Goal: Task Accomplishment & Management: Complete application form

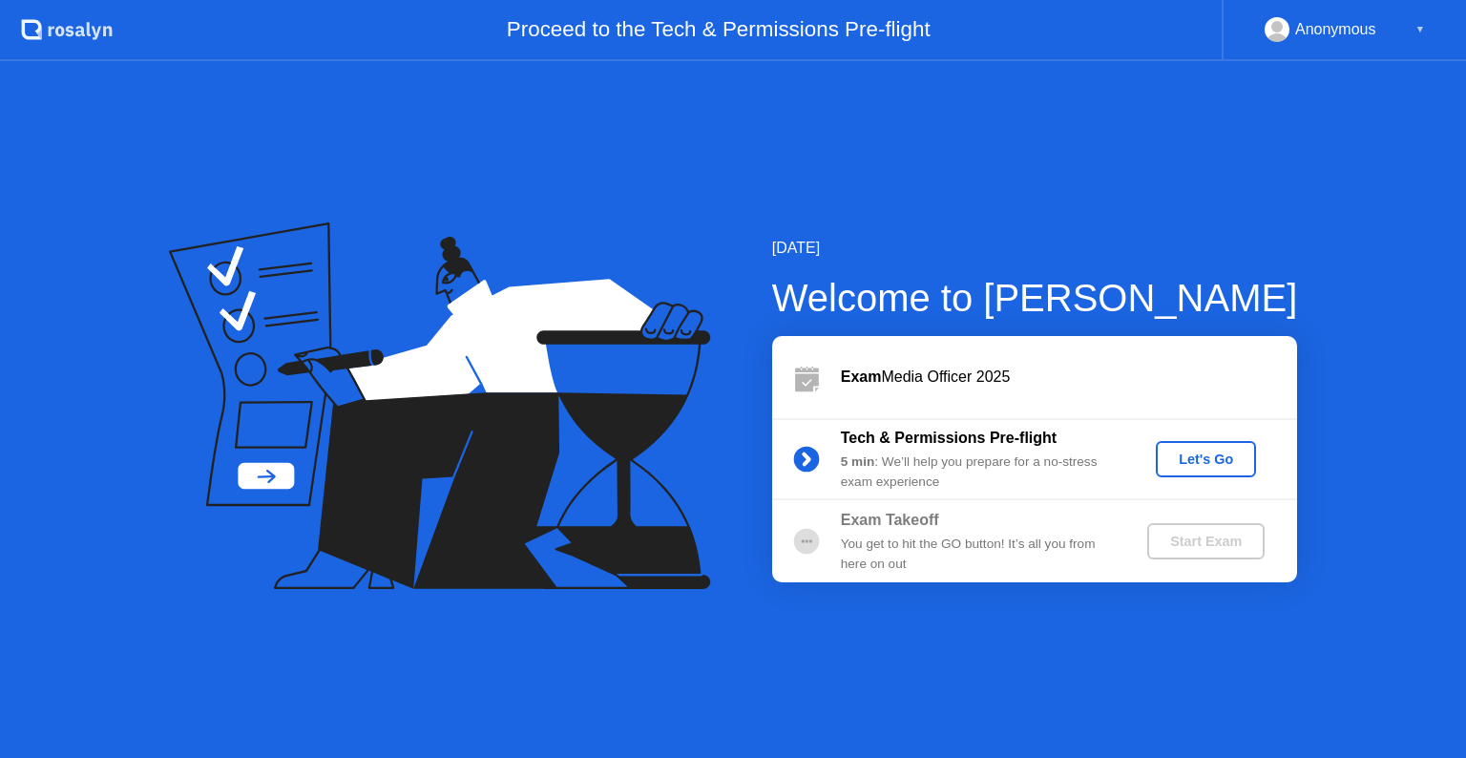
click at [1193, 465] on div "Let's Go" at bounding box center [1205, 458] width 85 height 15
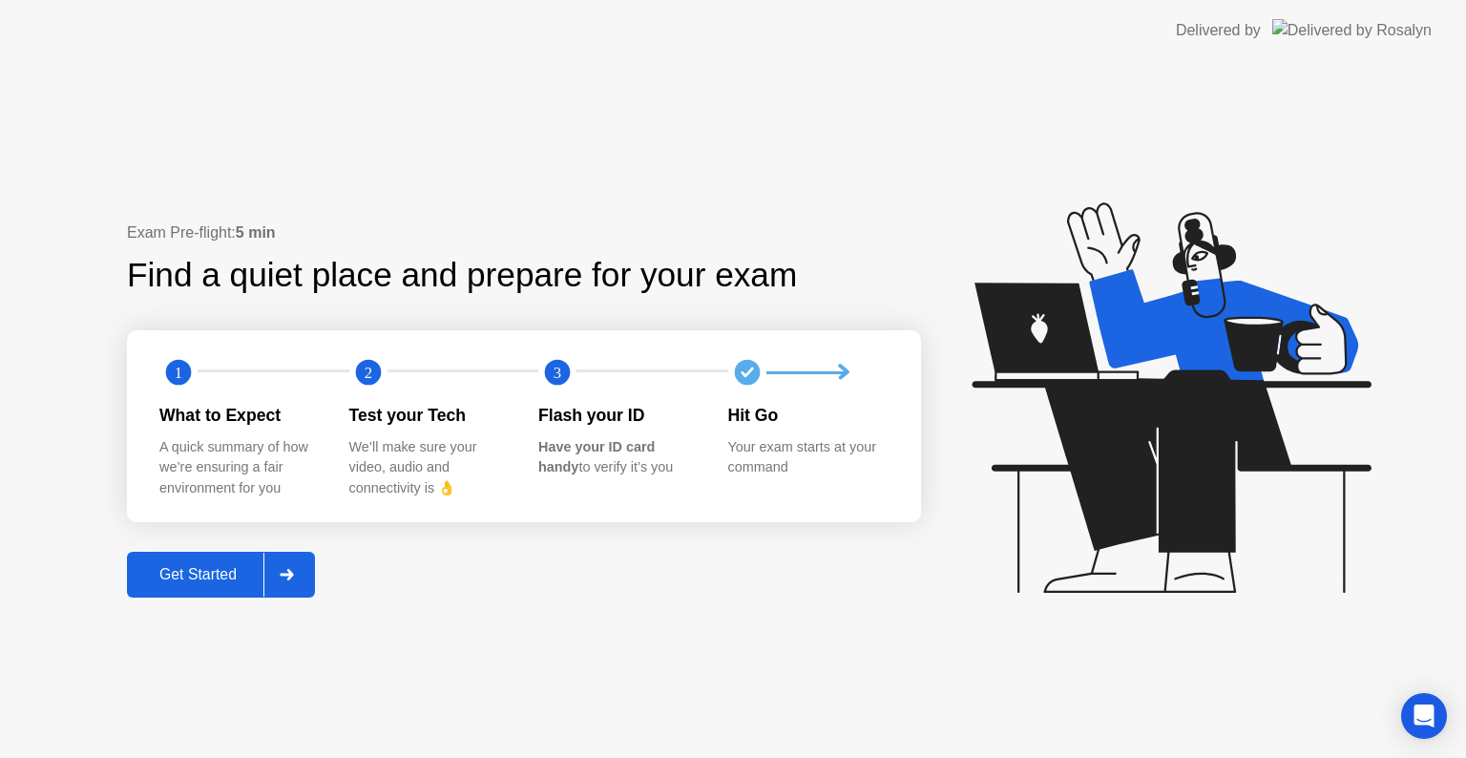
click at [177, 576] on div "Get Started" at bounding box center [198, 574] width 131 height 17
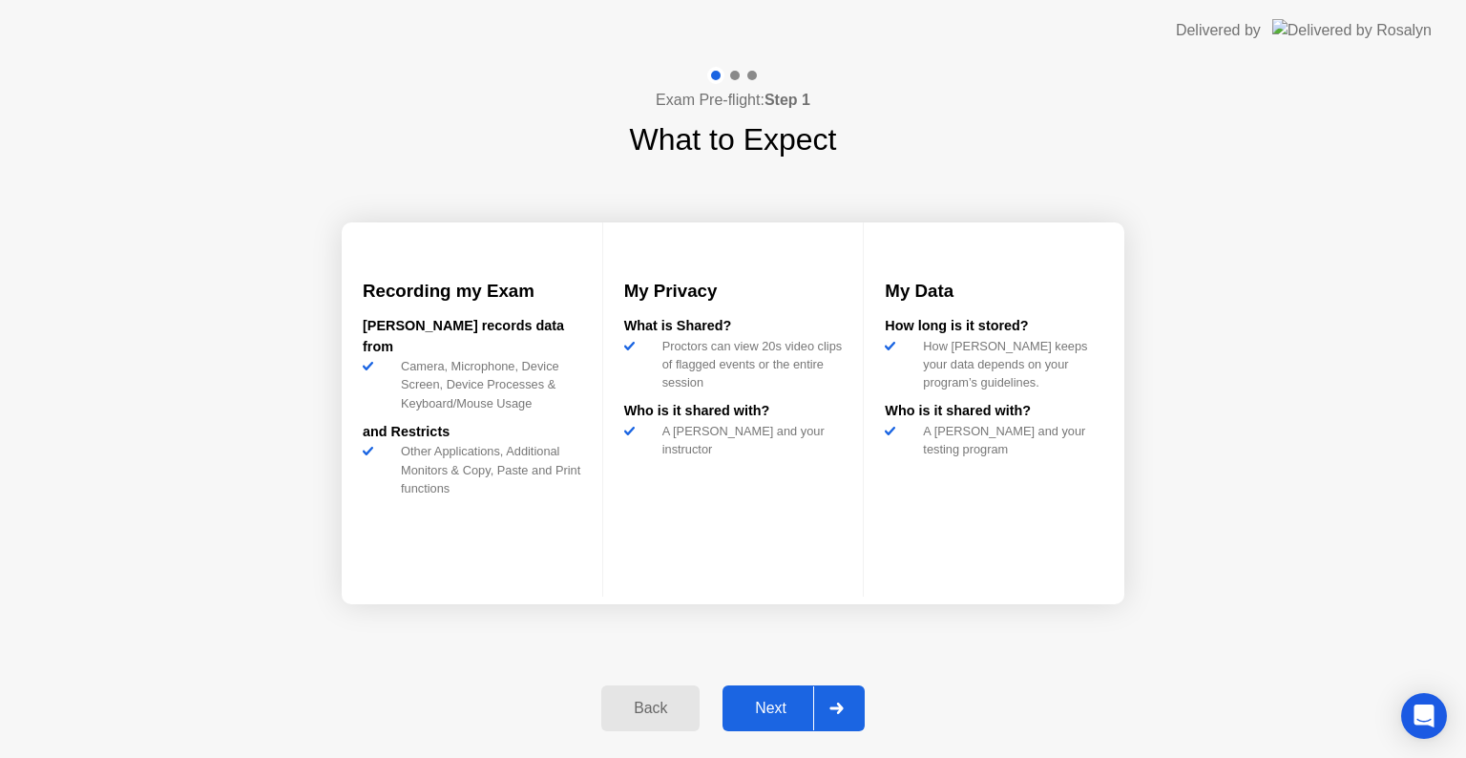
click at [757, 708] on div "Next" at bounding box center [770, 707] width 85 height 17
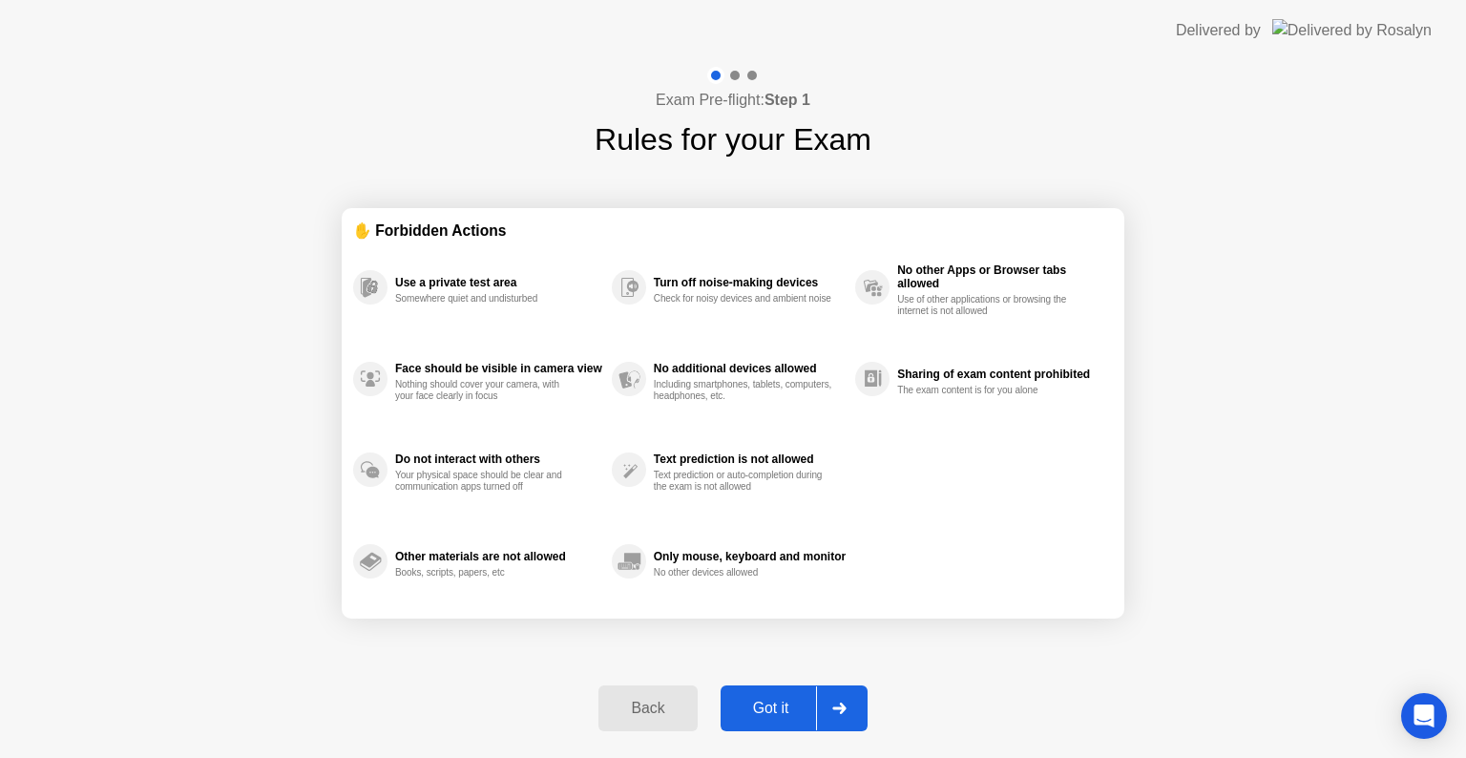
click at [757, 708] on div "Got it" at bounding box center [771, 707] width 90 height 17
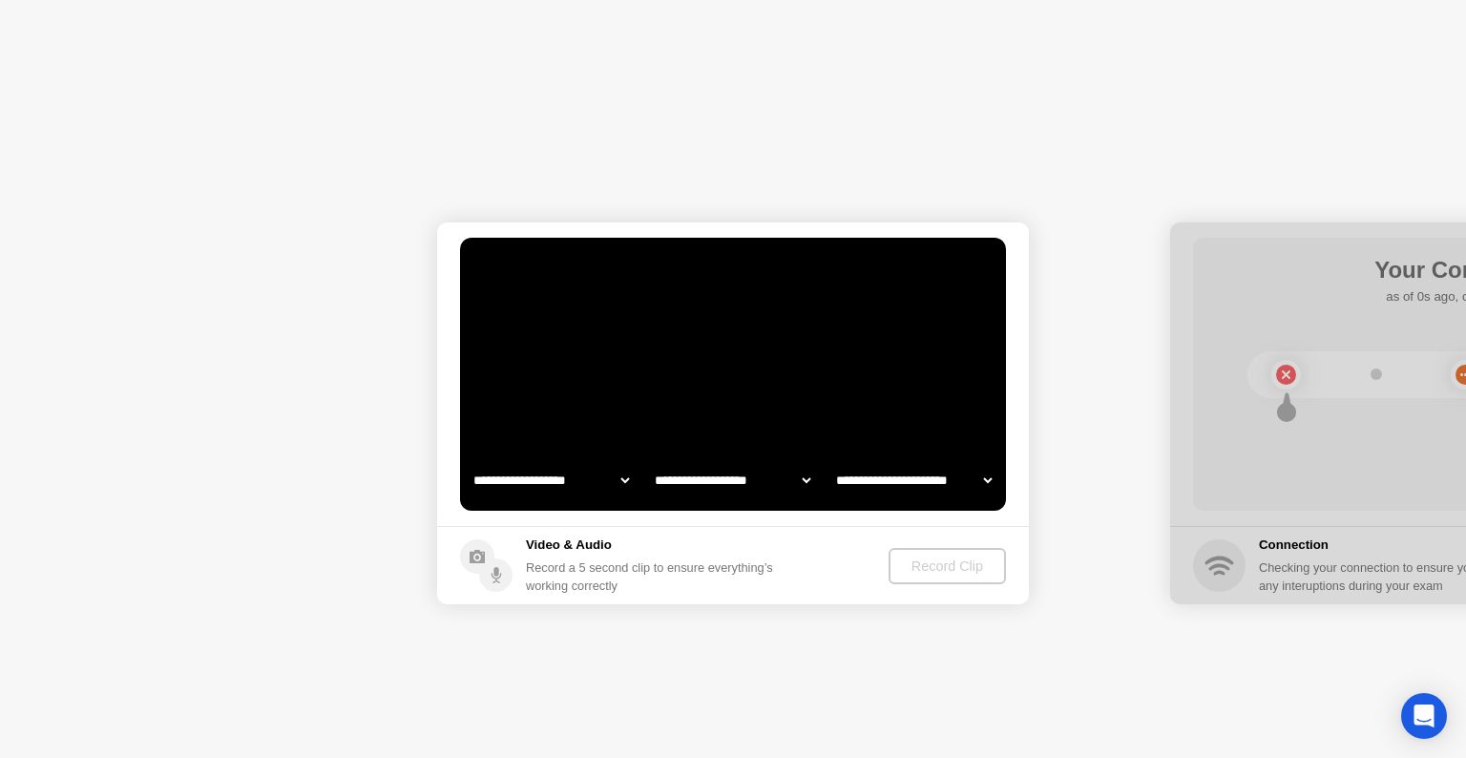
select select "**********"
select select "*******"
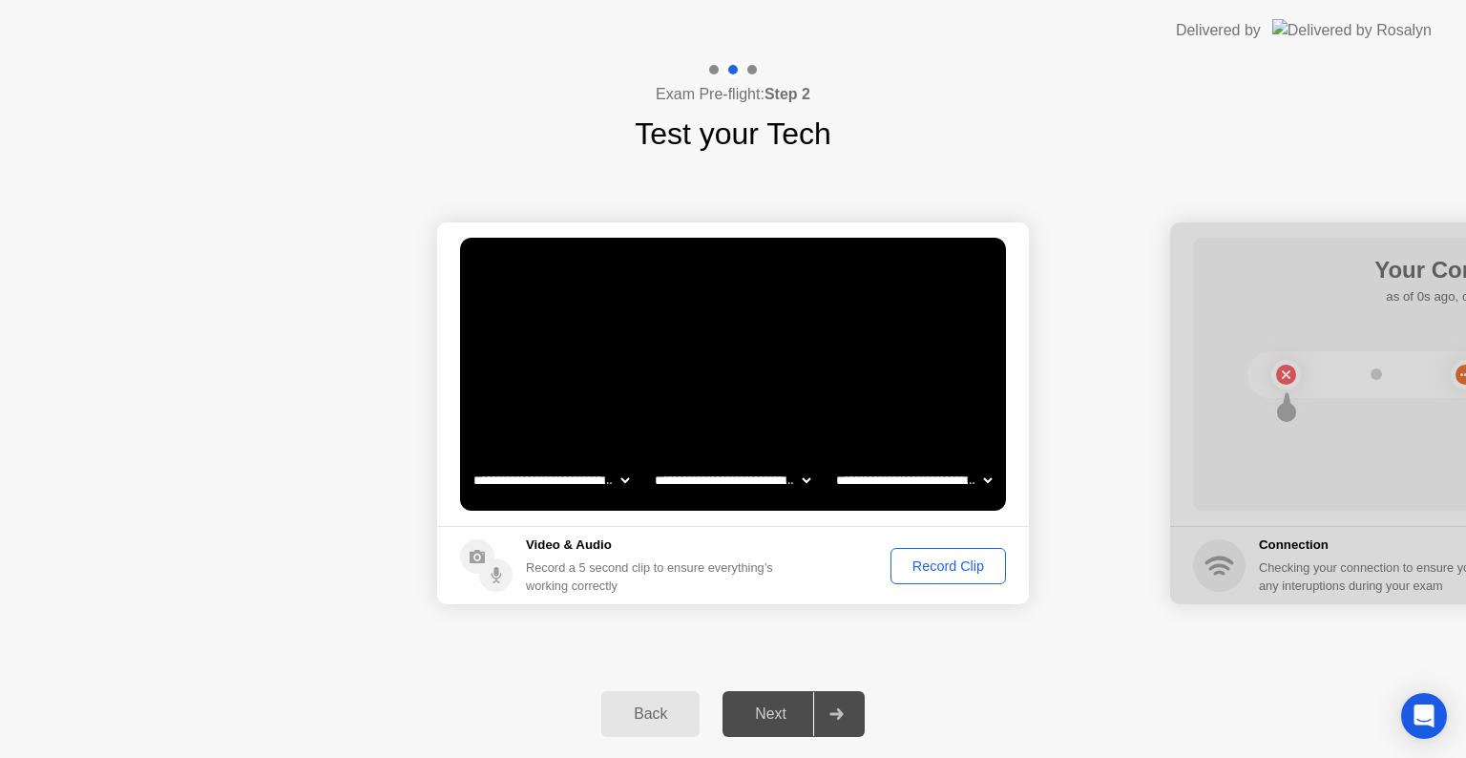
click at [933, 569] on div "Record Clip" at bounding box center [948, 565] width 102 height 15
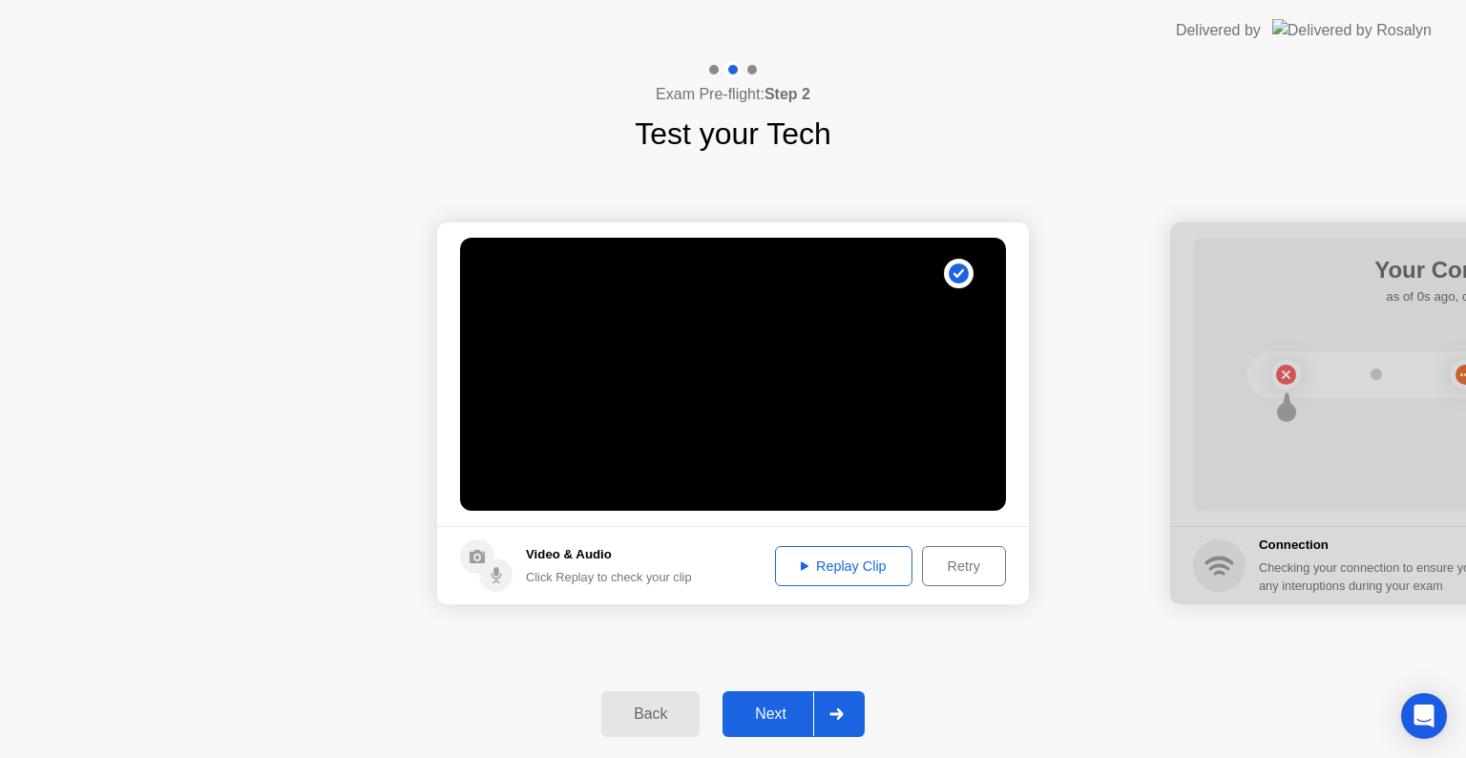
click at [741, 714] on div "Next" at bounding box center [770, 713] width 85 height 17
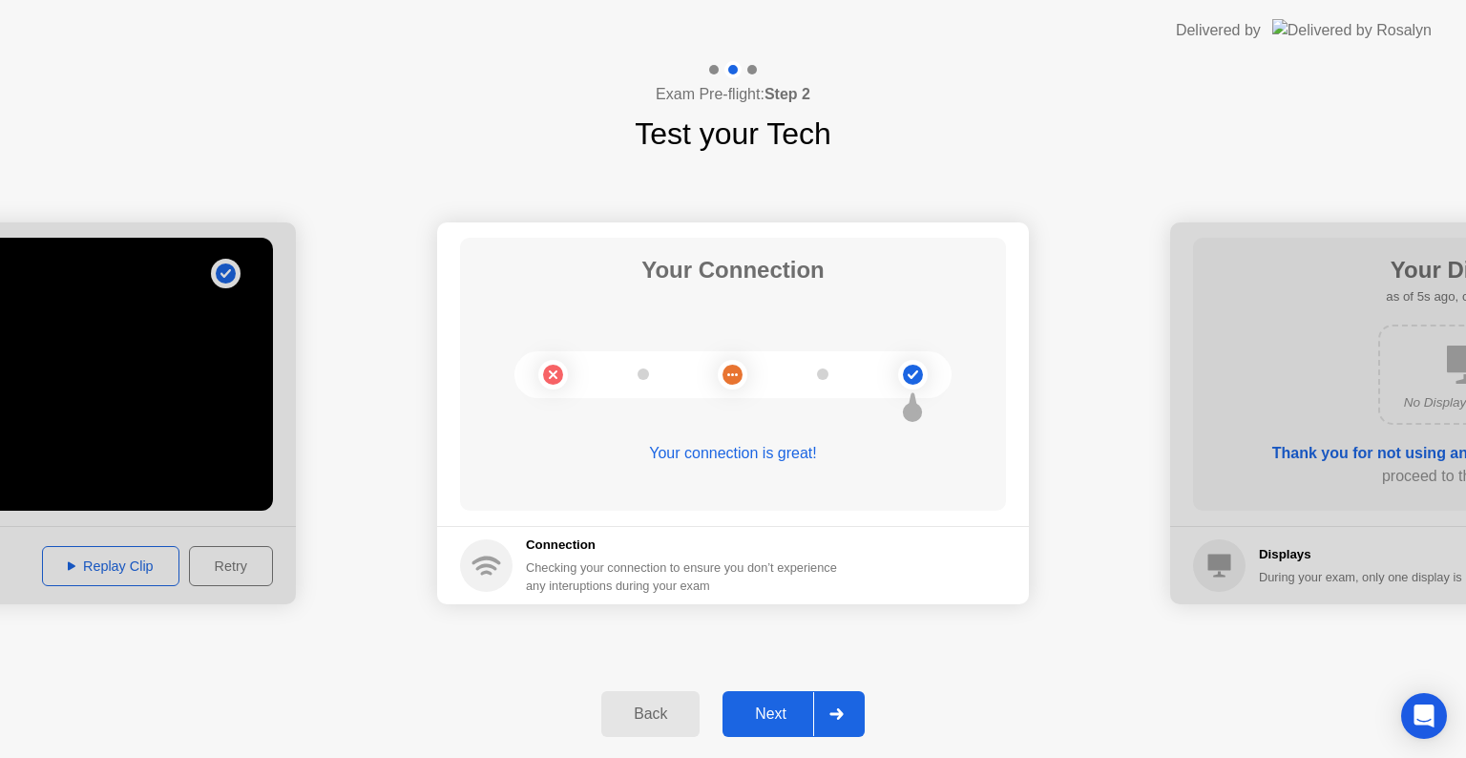
click at [740, 714] on div "Next" at bounding box center [770, 713] width 85 height 17
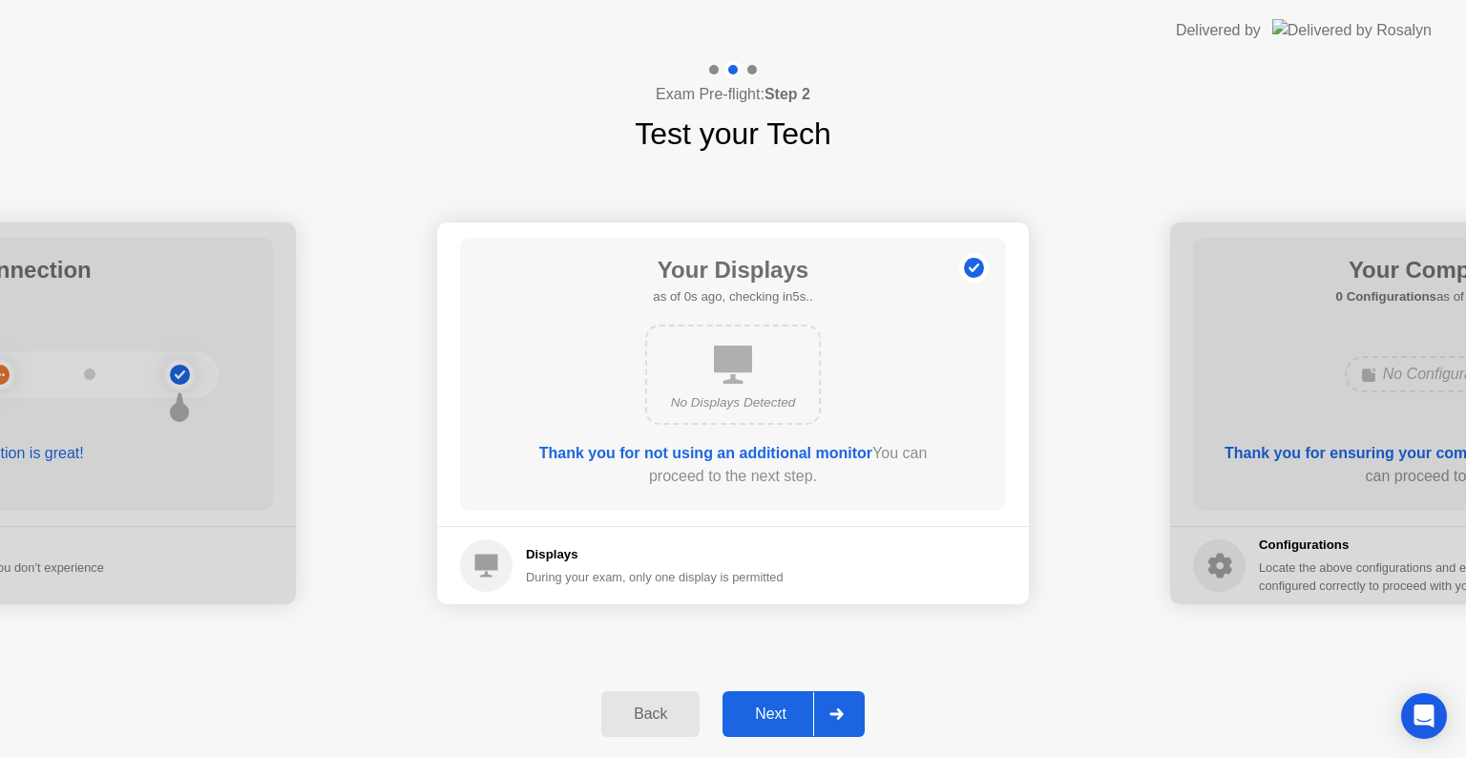
click at [740, 714] on div "Next" at bounding box center [770, 713] width 85 height 17
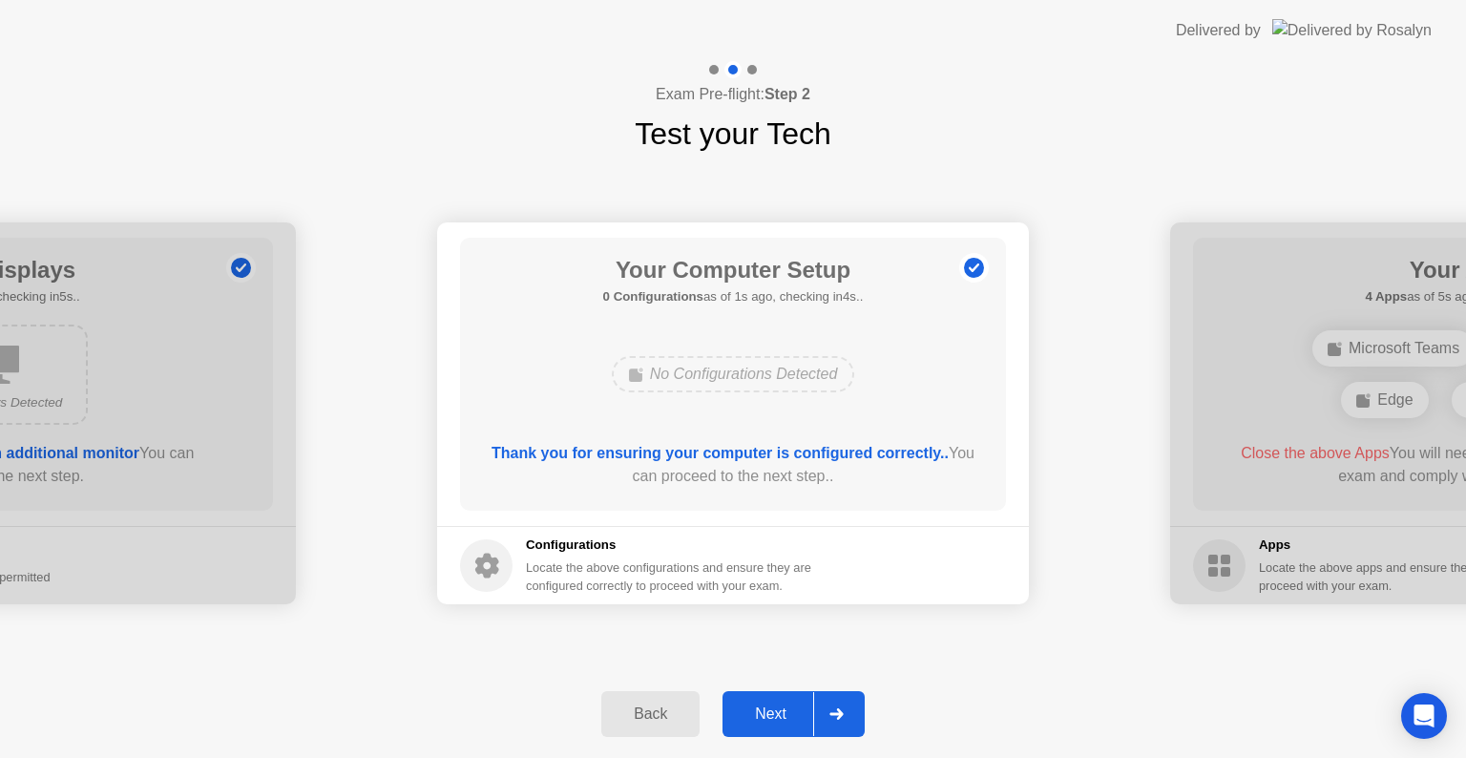
click at [740, 714] on div "Next" at bounding box center [770, 713] width 85 height 17
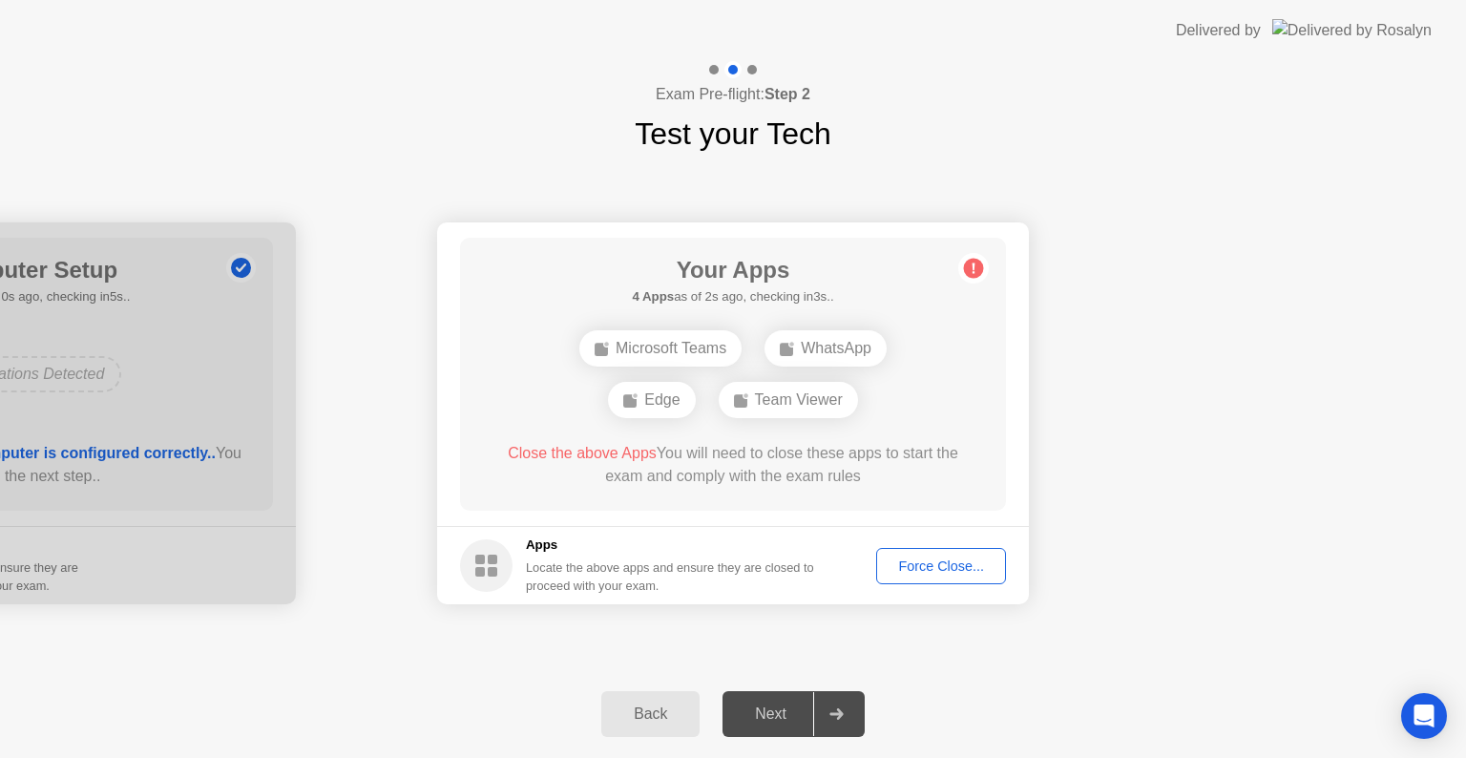
click at [933, 568] on div "Force Close..." at bounding box center [941, 565] width 116 height 15
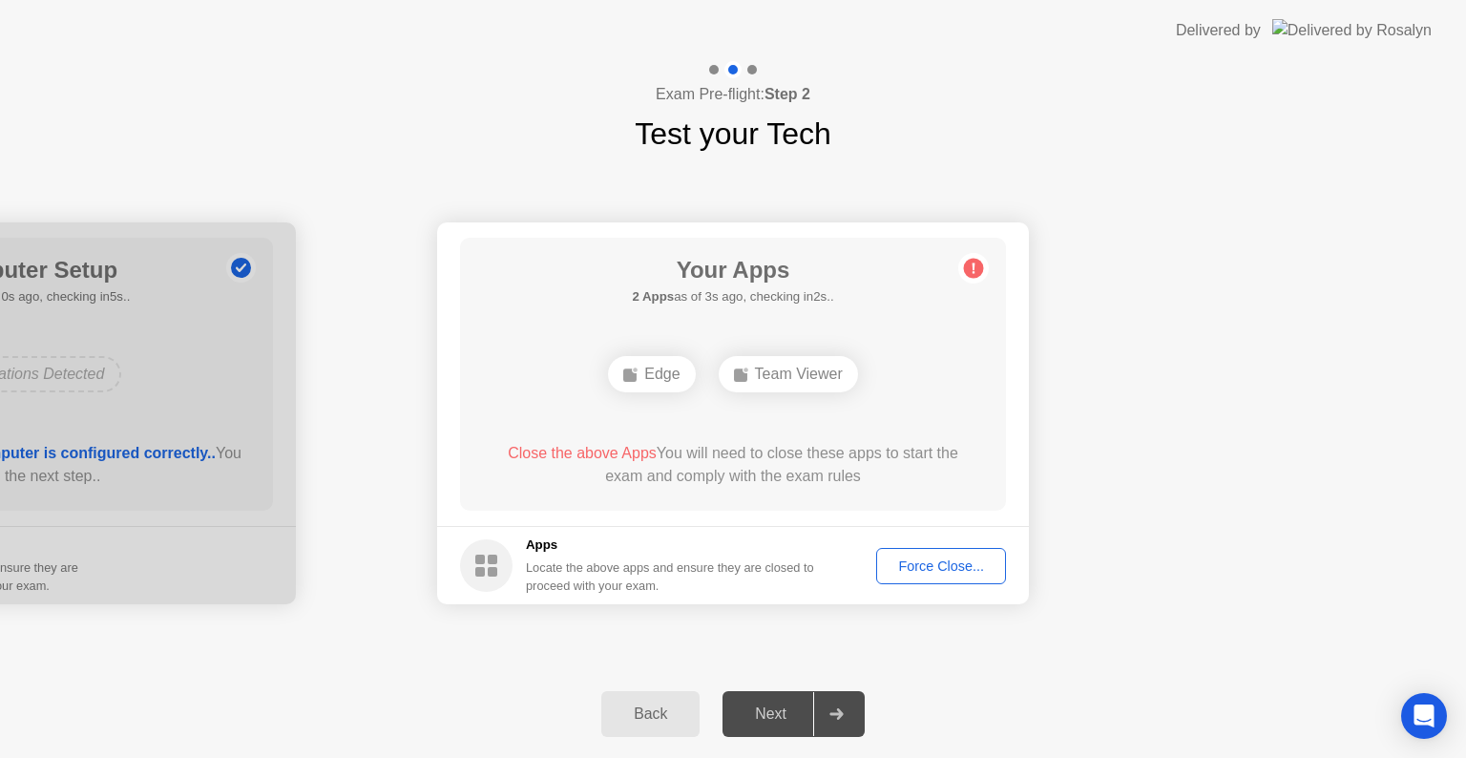
click at [929, 558] on div "Force Close..." at bounding box center [941, 565] width 116 height 15
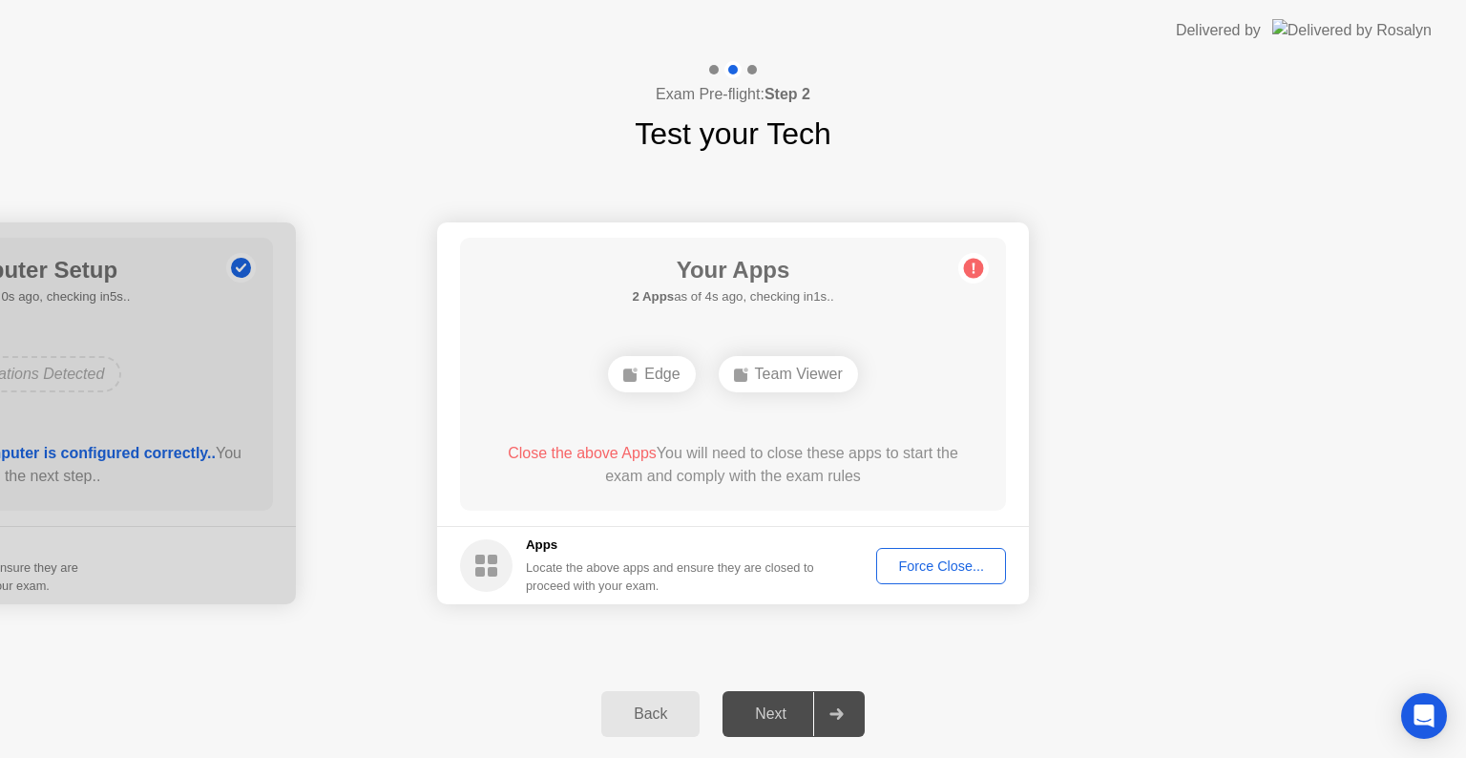
click at [946, 565] on div "Force Close..." at bounding box center [941, 565] width 116 height 15
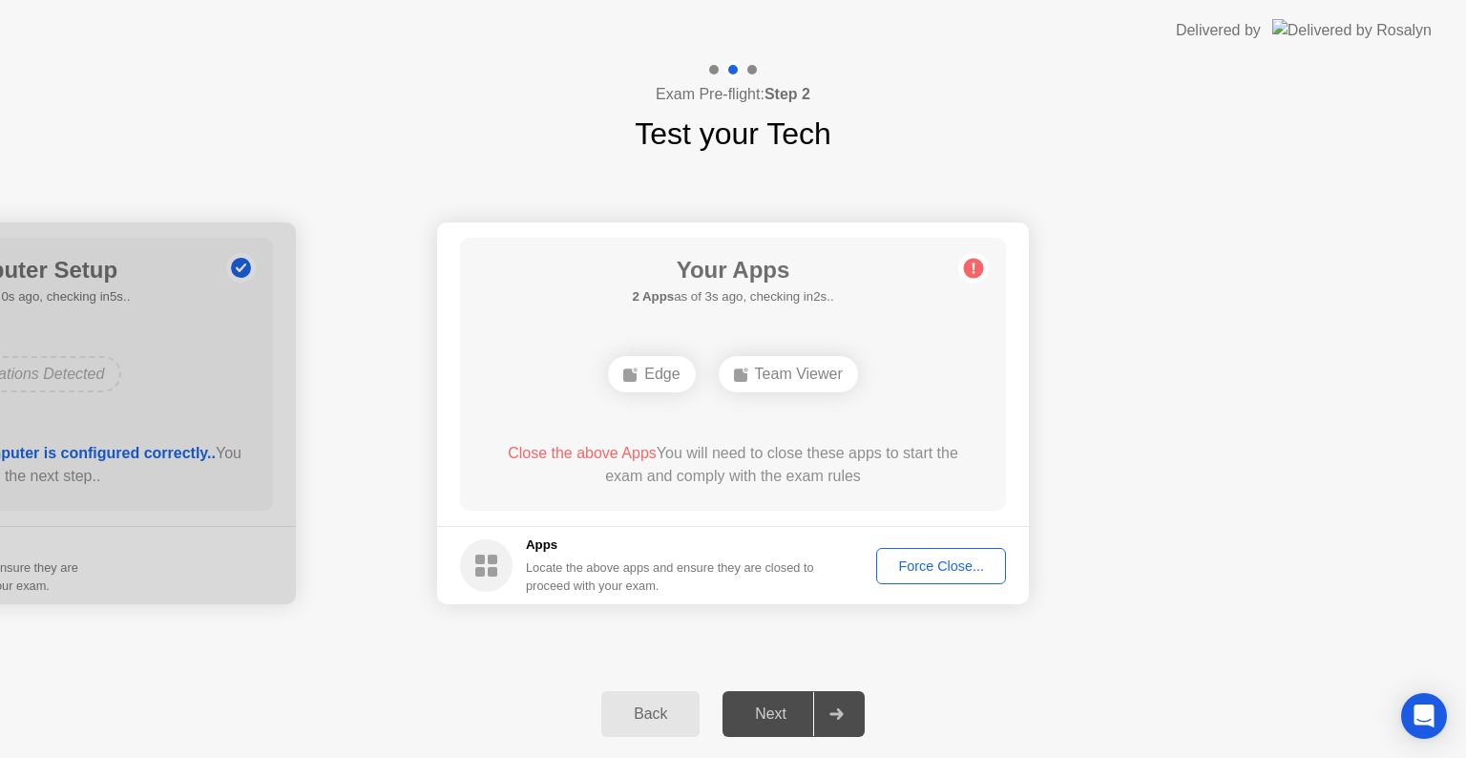
click at [944, 558] on div "Force Close..." at bounding box center [941, 565] width 116 height 15
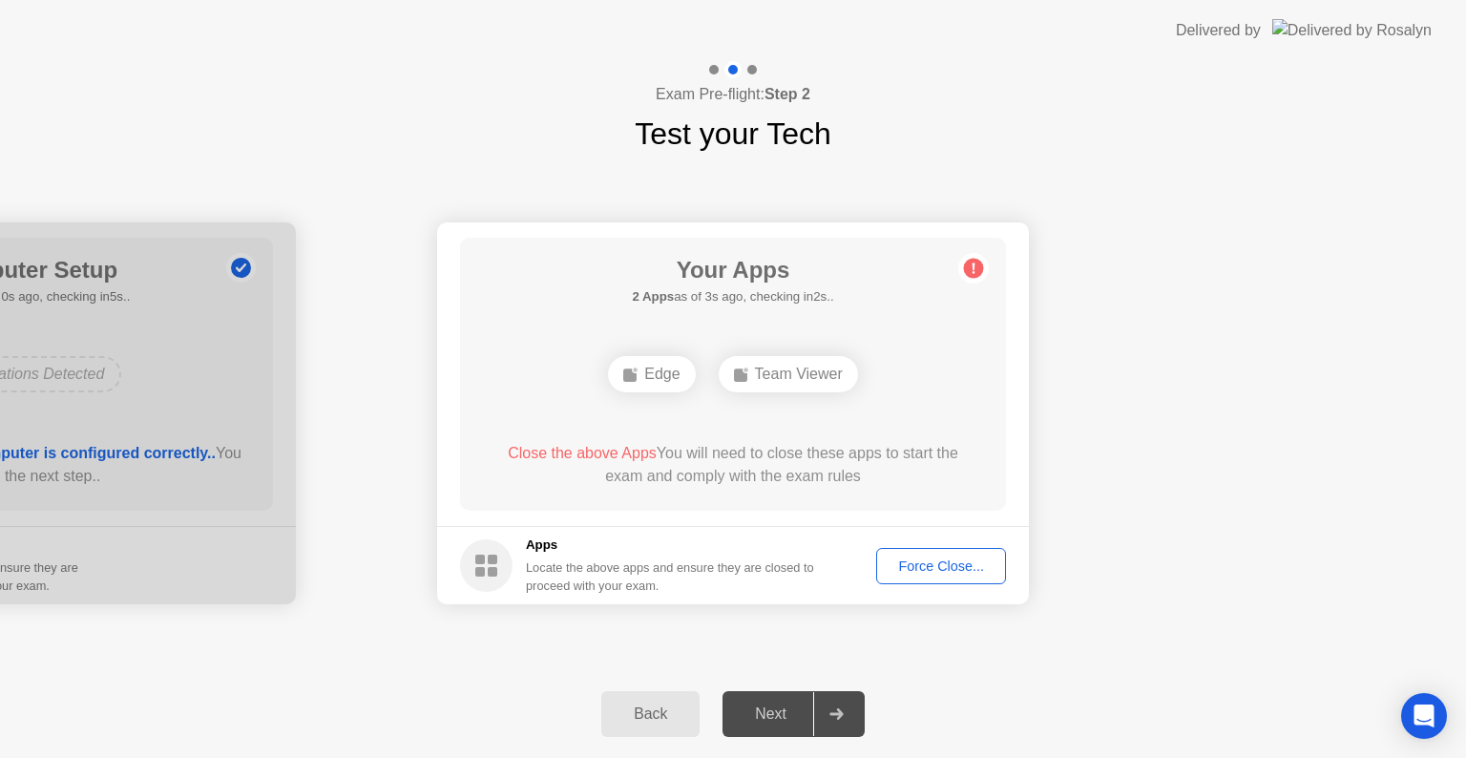
click at [958, 578] on button "Force Close..." at bounding box center [941, 566] width 130 height 36
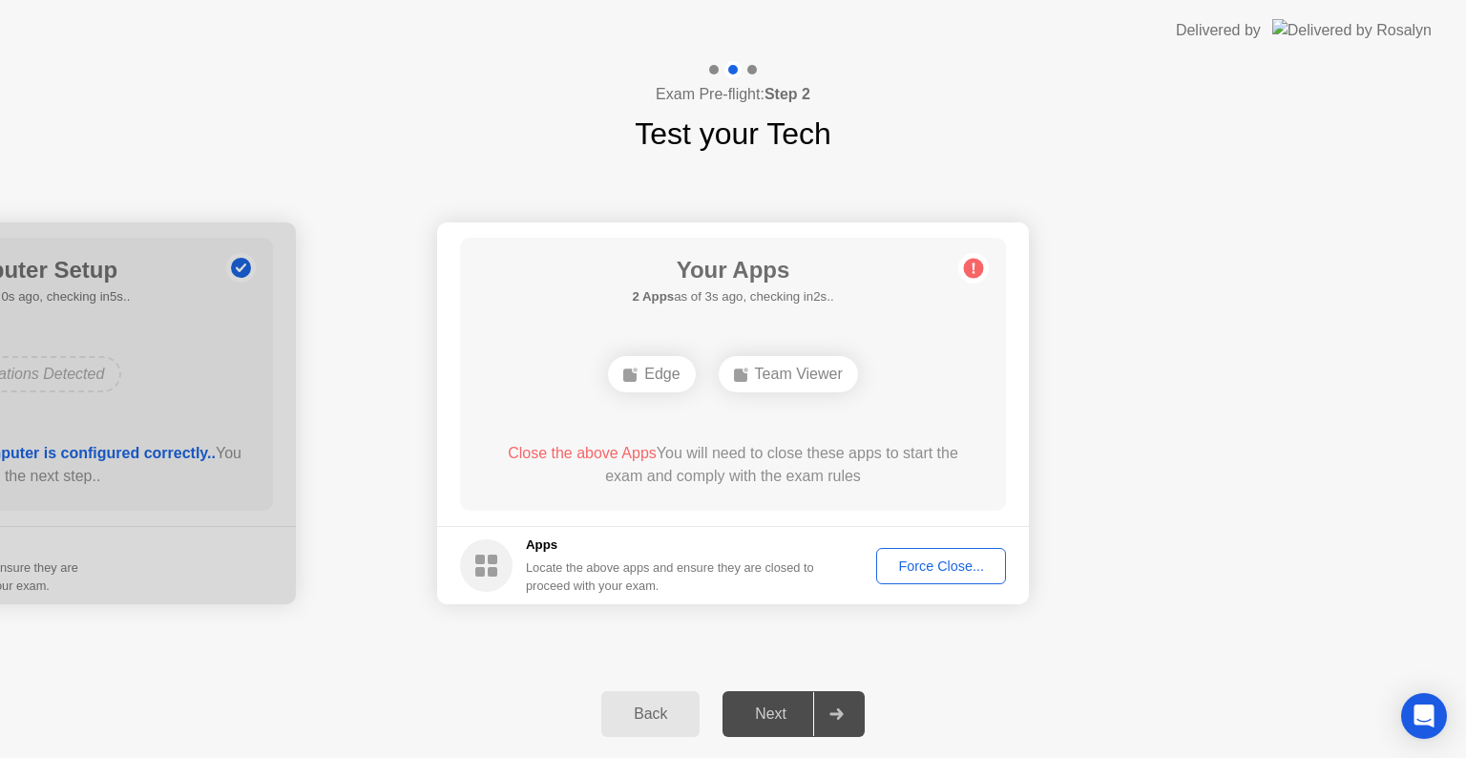
click at [941, 561] on div "Force Close..." at bounding box center [941, 565] width 116 height 15
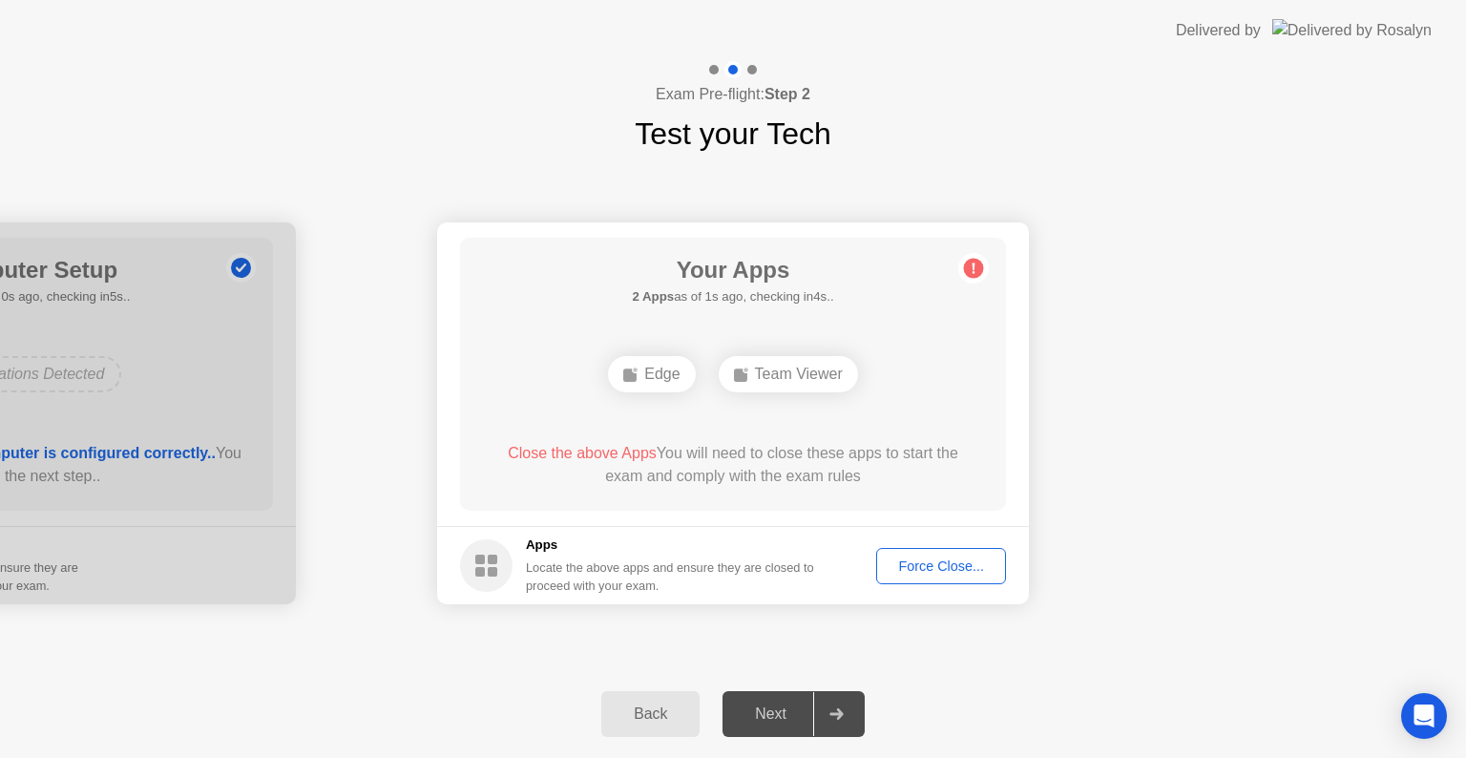
click at [931, 561] on div "Force Close..." at bounding box center [941, 565] width 116 height 15
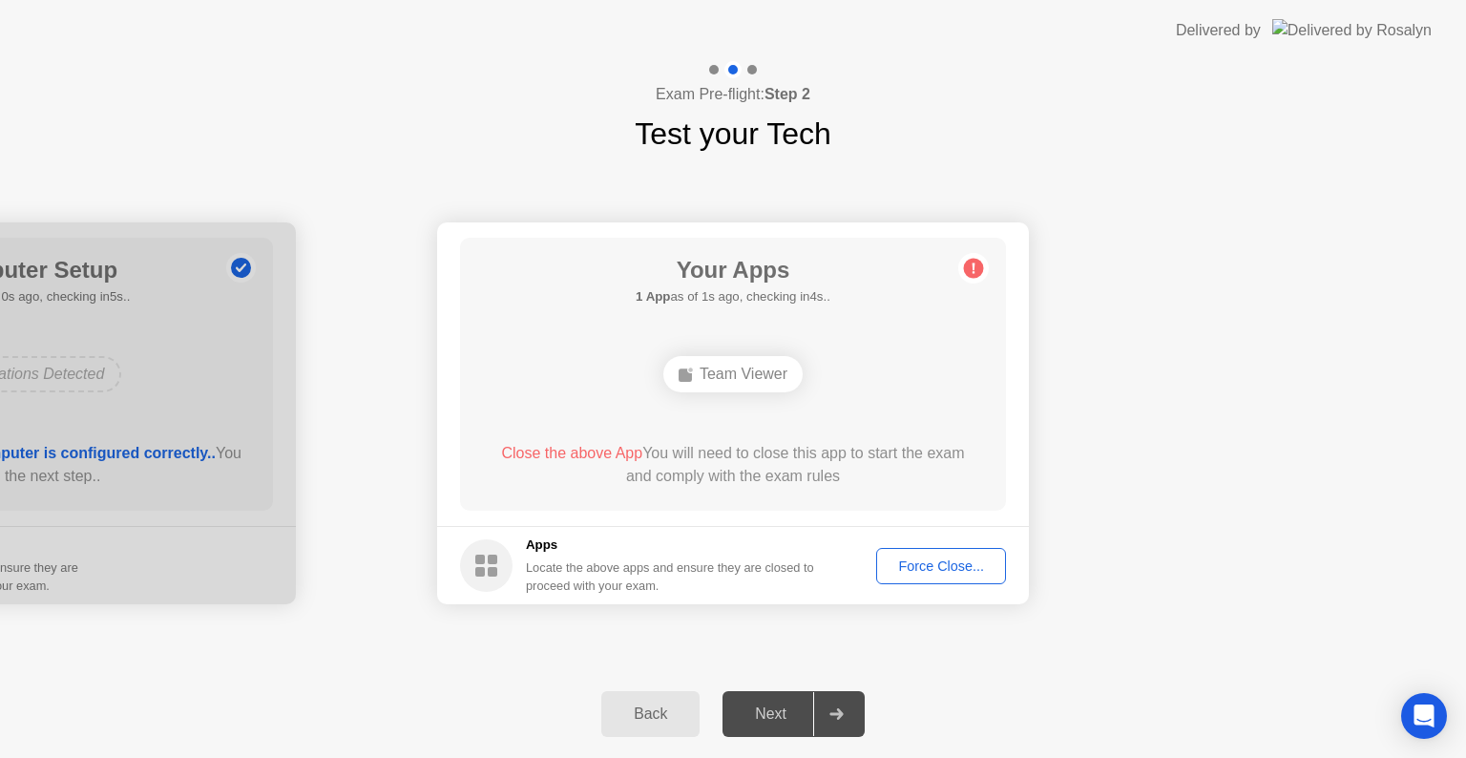
click at [904, 575] on button "Force Close..." at bounding box center [941, 566] width 130 height 36
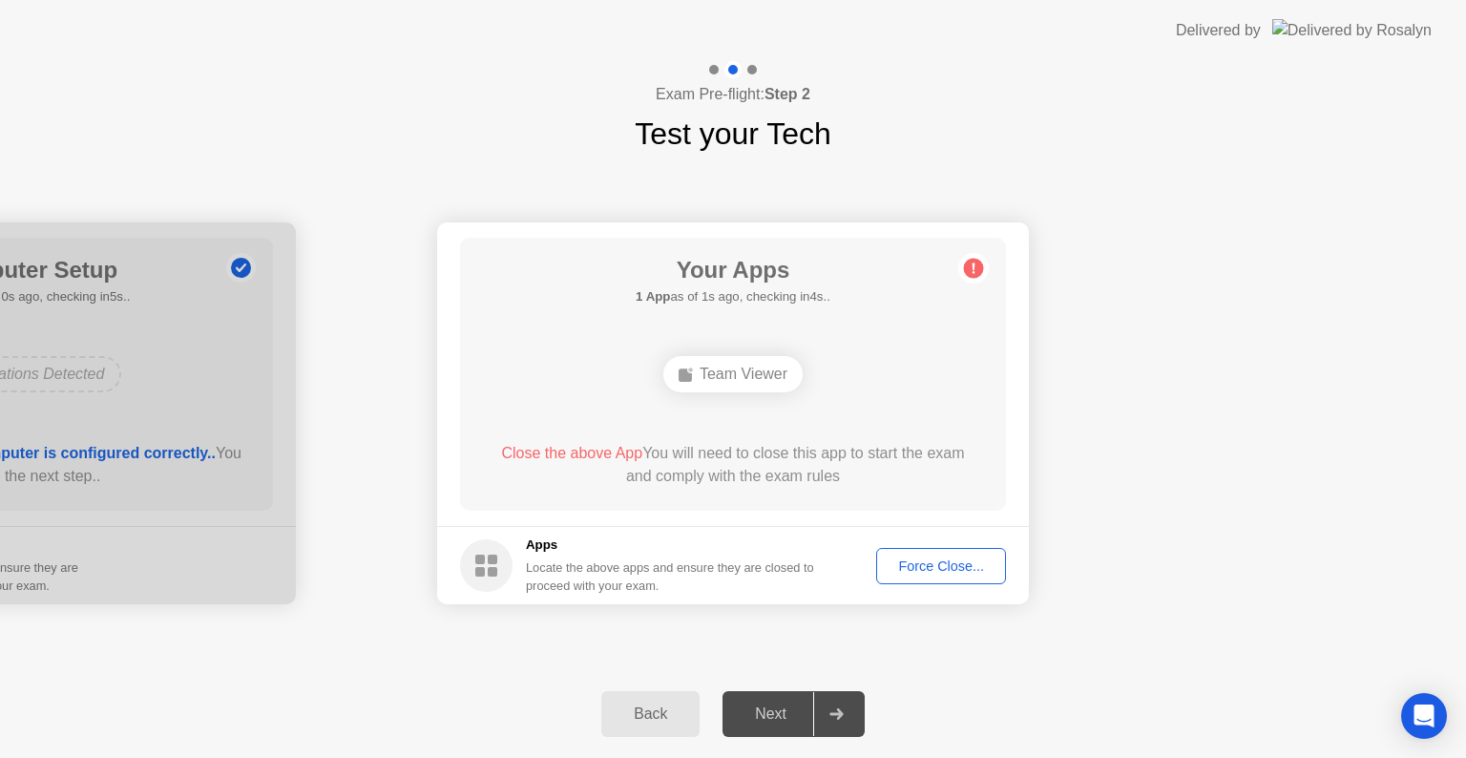
click at [668, 710] on div "Back" at bounding box center [650, 713] width 87 height 17
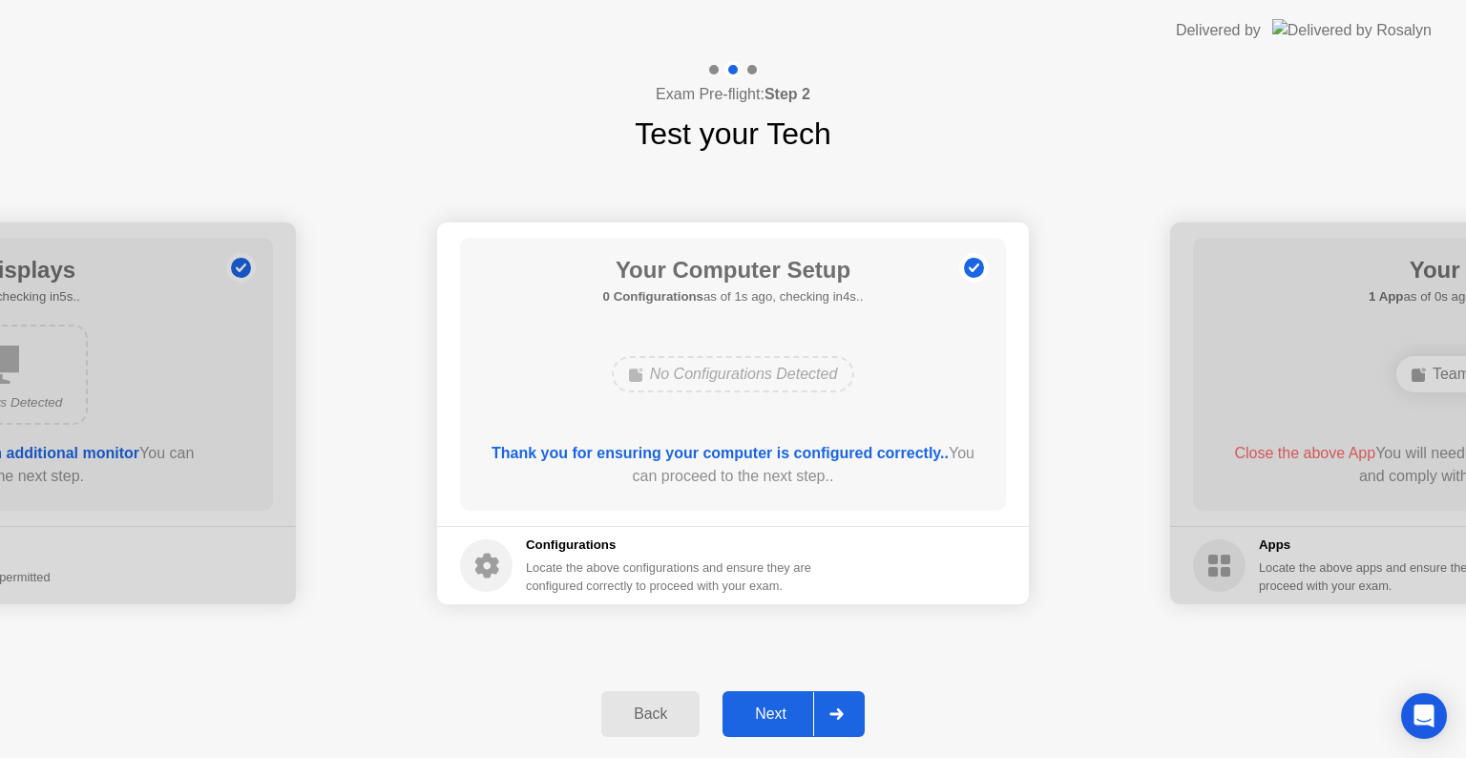
click at [788, 698] on button "Next" at bounding box center [793, 714] width 142 height 46
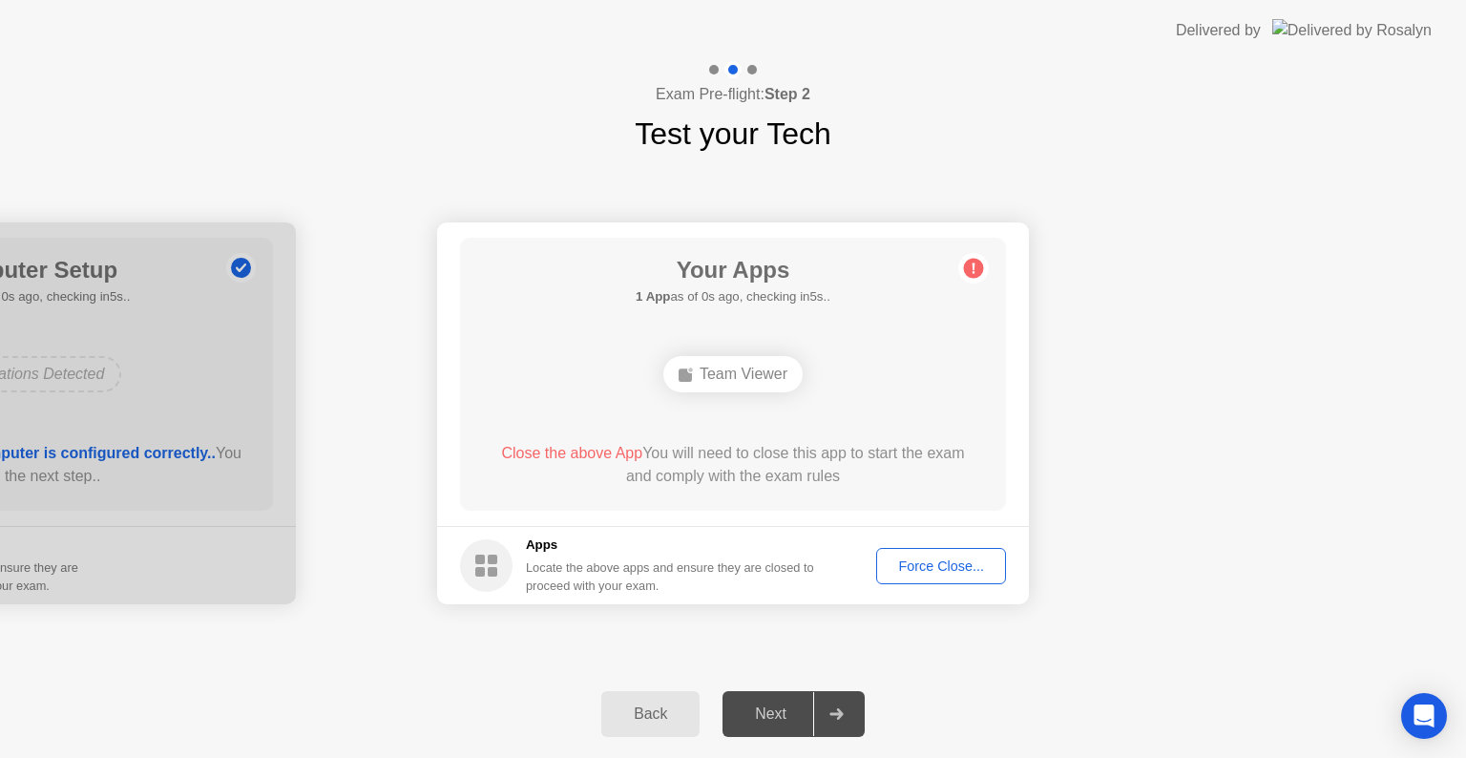
click at [899, 566] on div "Force Close..." at bounding box center [941, 565] width 116 height 15
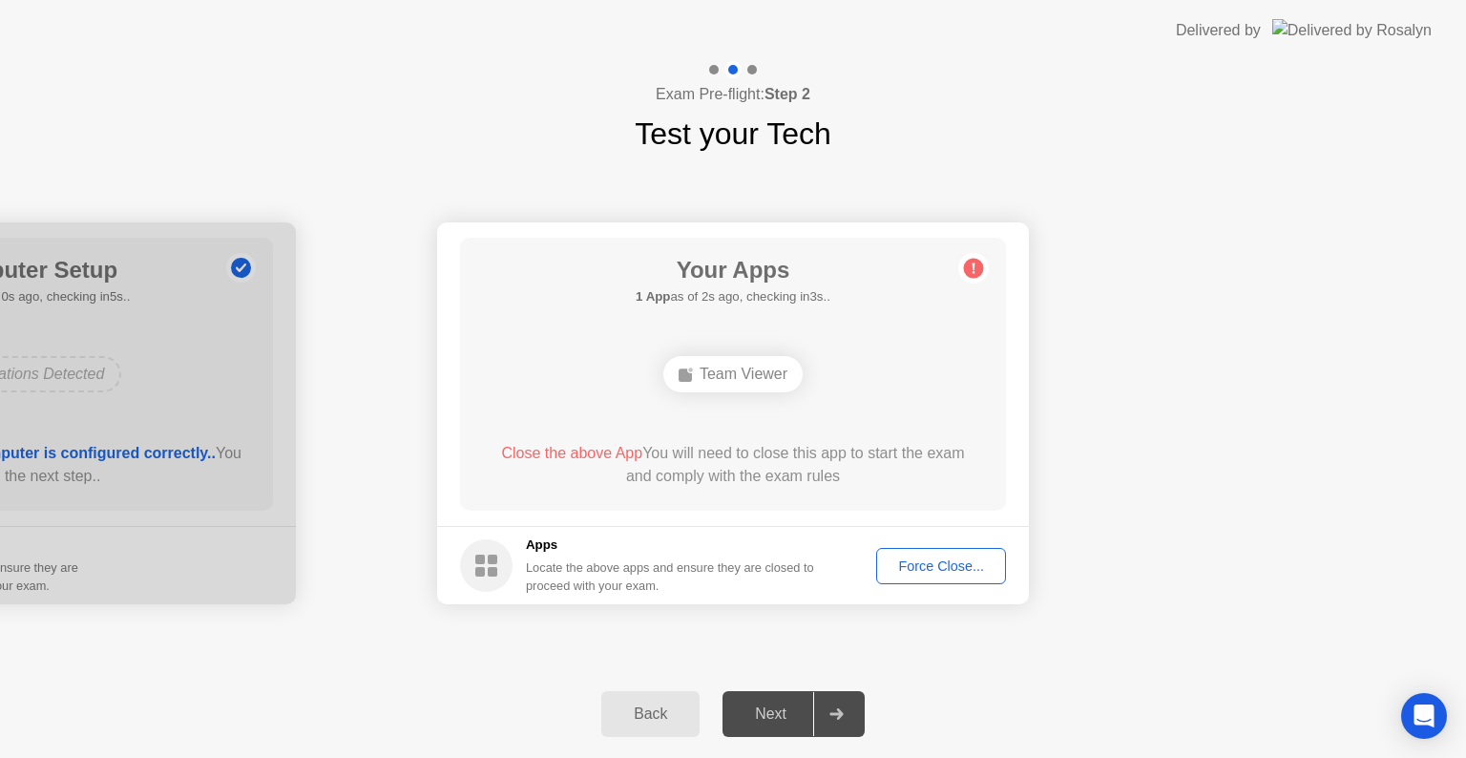
click at [943, 558] on div "Force Close..." at bounding box center [941, 565] width 116 height 15
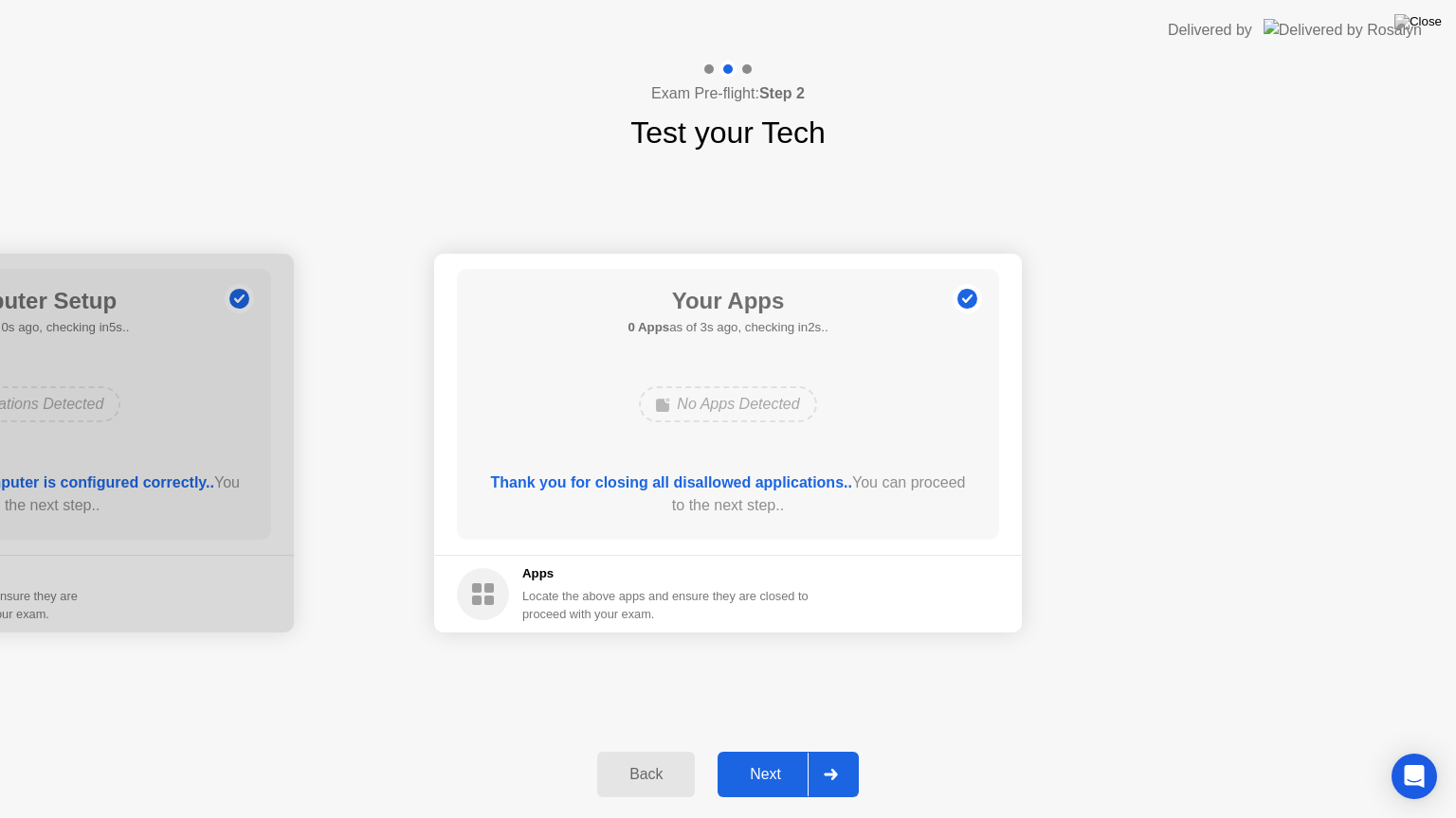
click at [769, 751] on button "Next" at bounding box center [788, 775] width 141 height 46
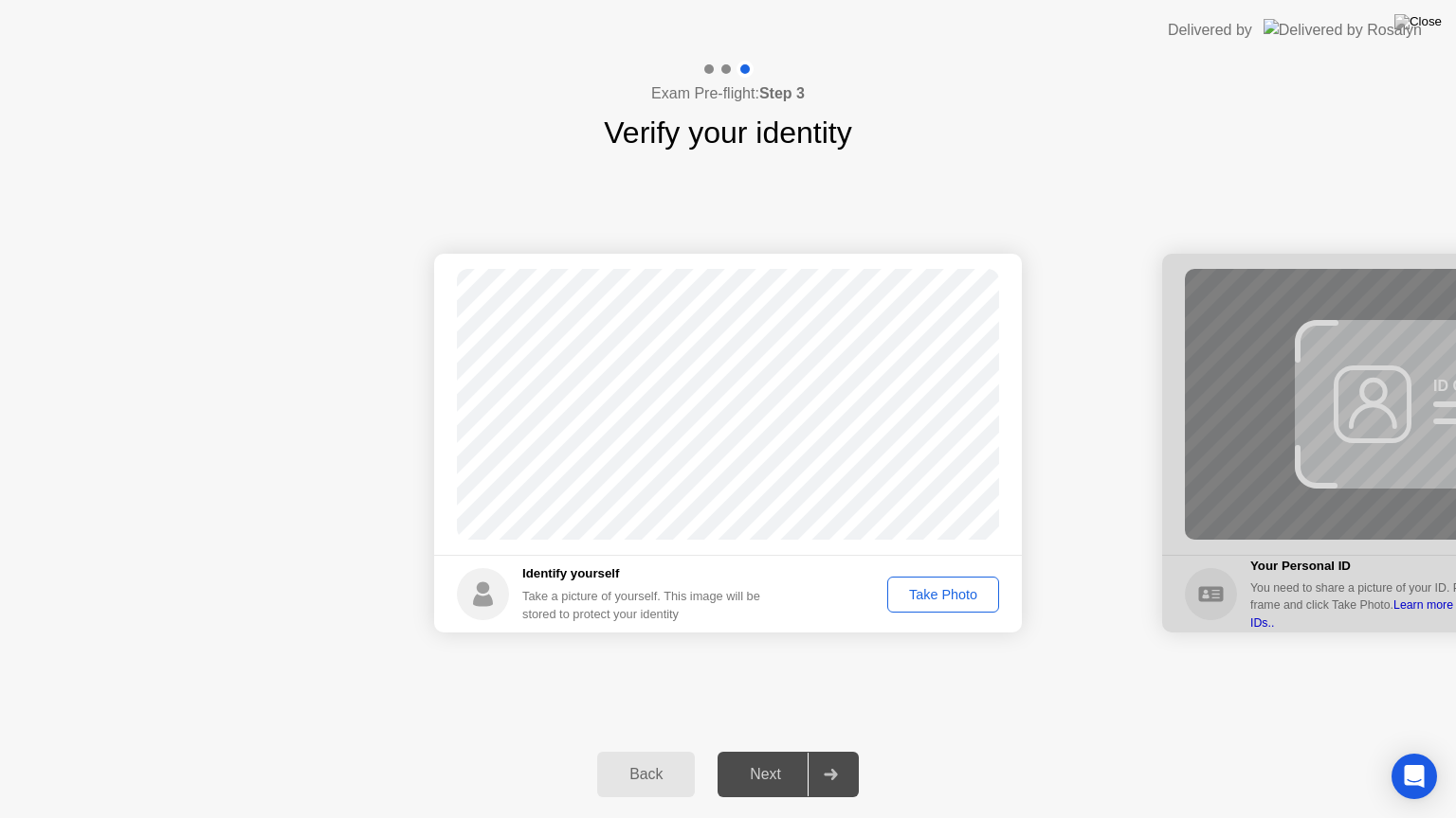
click at [935, 589] on div "Take Photo" at bounding box center [943, 595] width 98 height 15
click at [960, 588] on div "Retake" at bounding box center [955, 595] width 73 height 15
click at [958, 588] on div "Take Photo" at bounding box center [943, 595] width 98 height 15
click at [751, 751] on div "Next" at bounding box center [765, 774] width 84 height 17
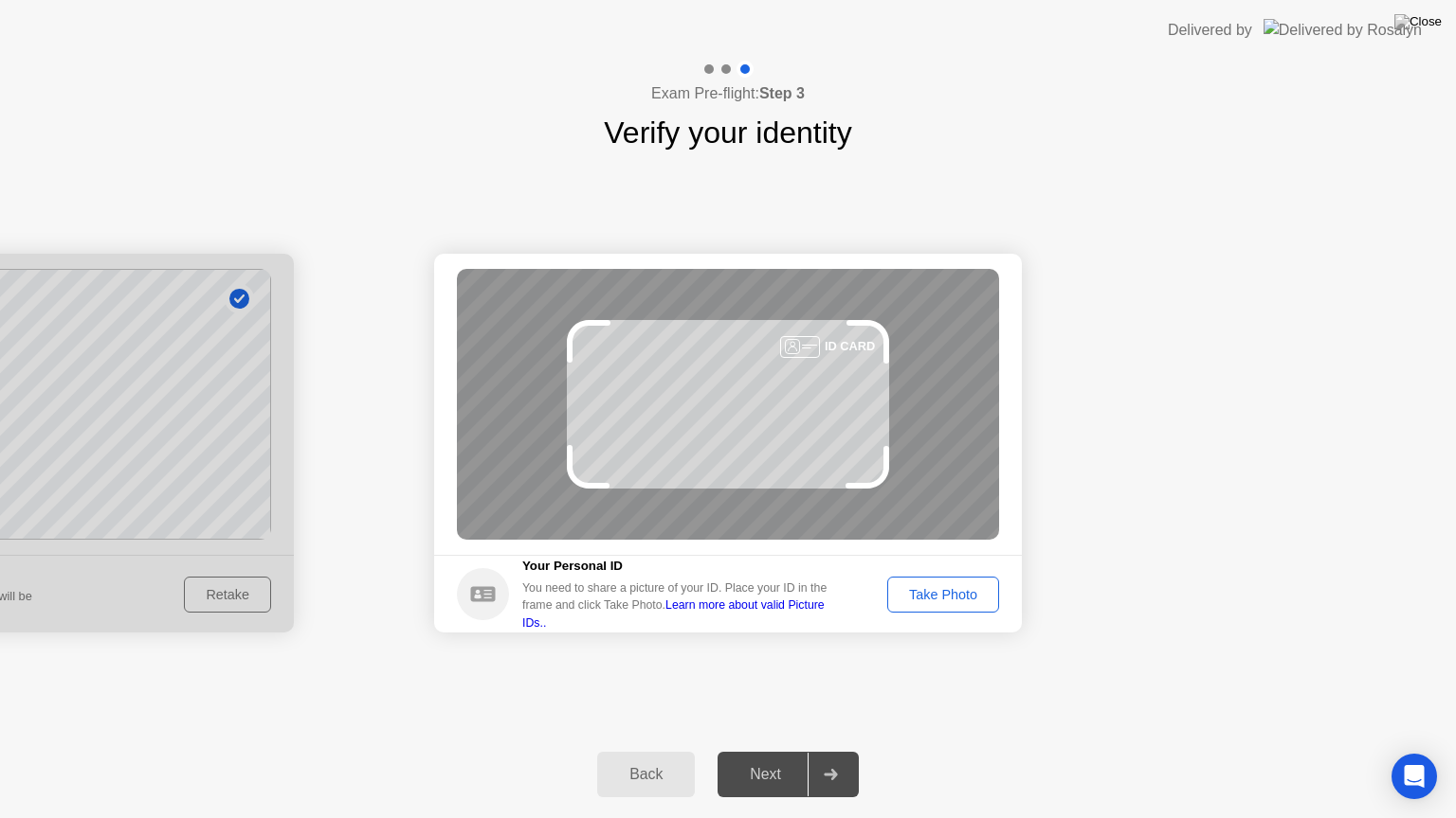
click at [932, 594] on div "Take Photo" at bounding box center [943, 595] width 98 height 15
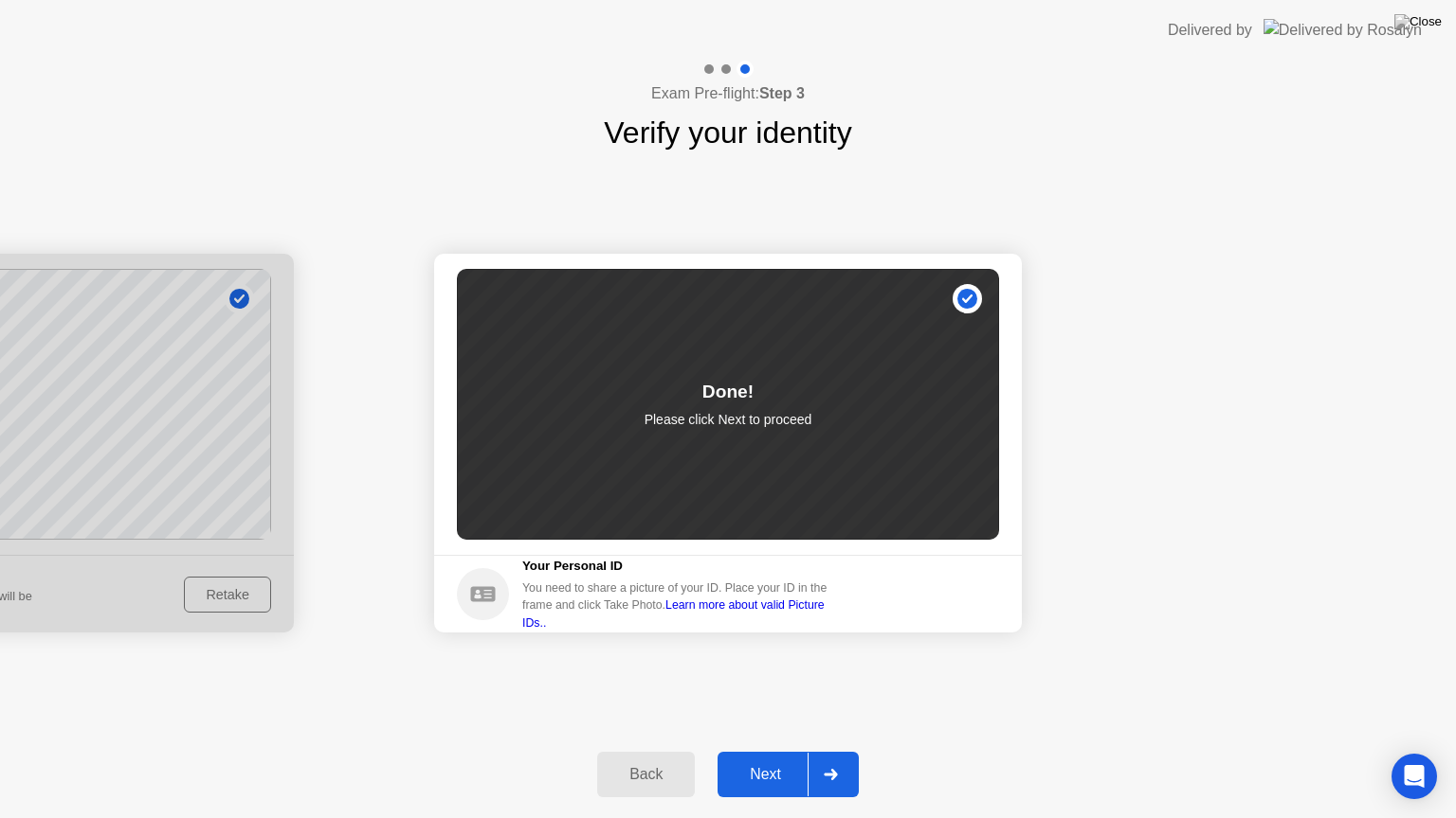
click at [771, 751] on div "Next" at bounding box center [765, 774] width 84 height 17
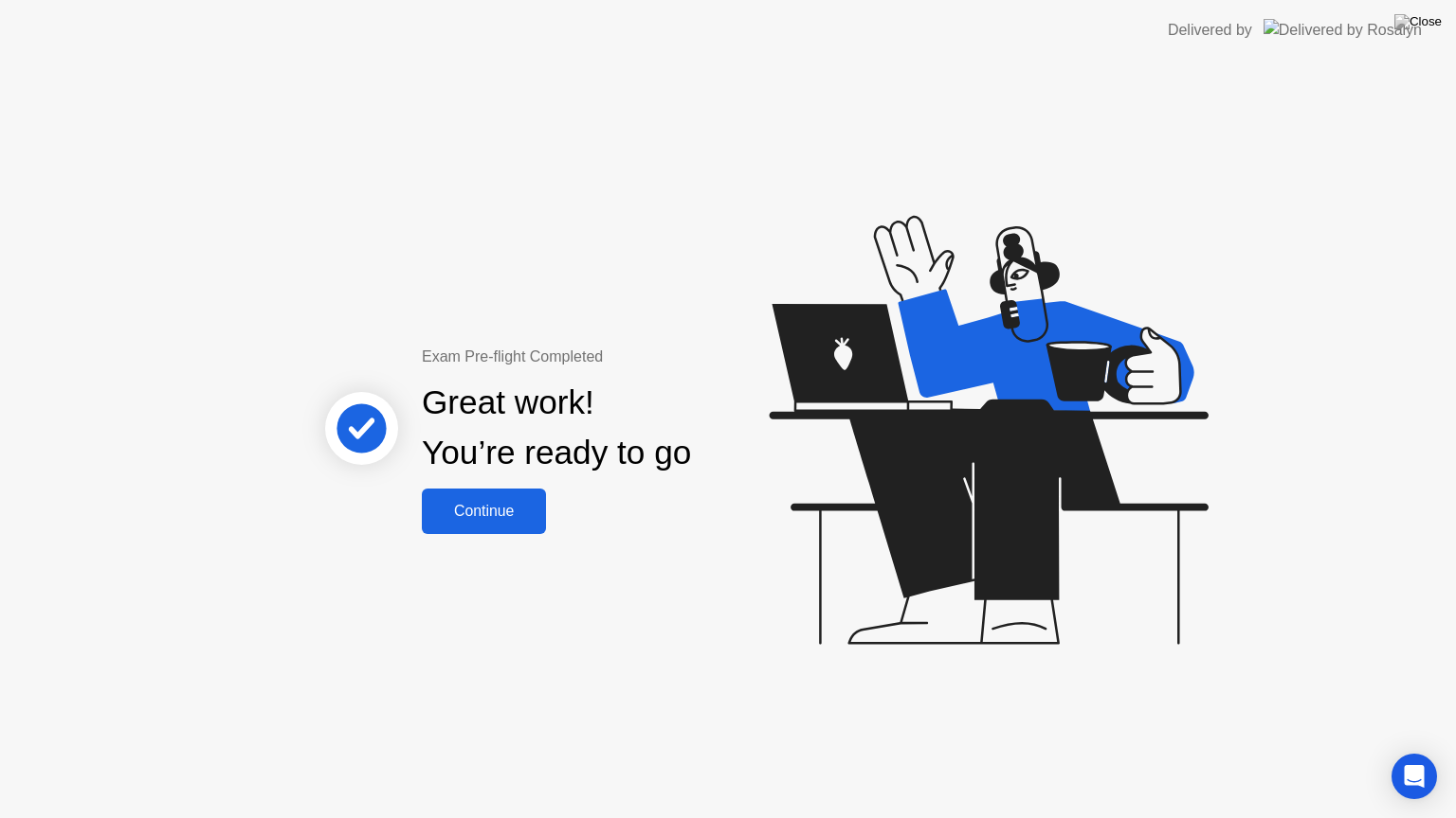
click at [496, 496] on button "Continue" at bounding box center [484, 511] width 124 height 46
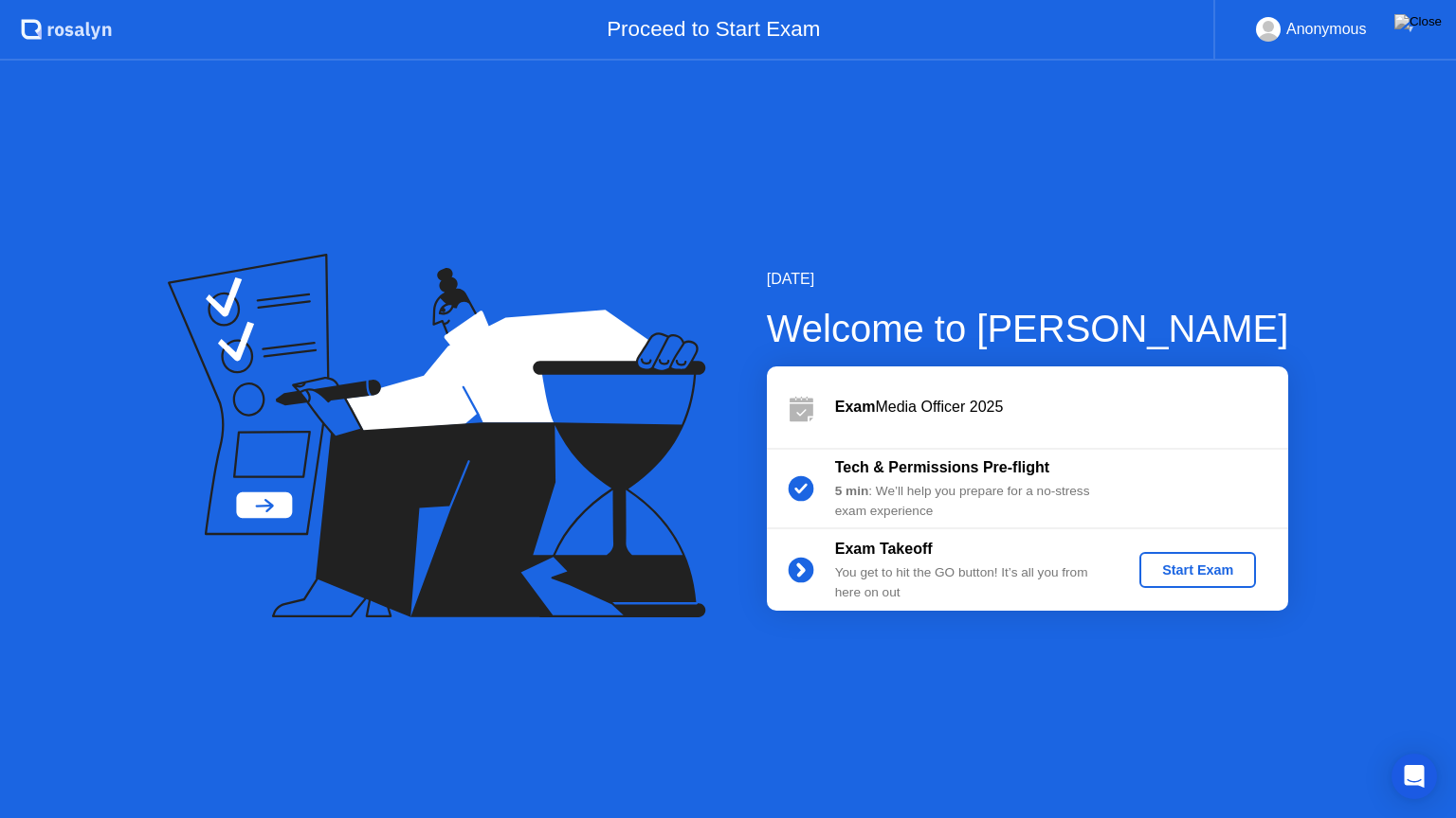
click at [1224, 553] on button "Start Exam" at bounding box center [1197, 570] width 116 height 36
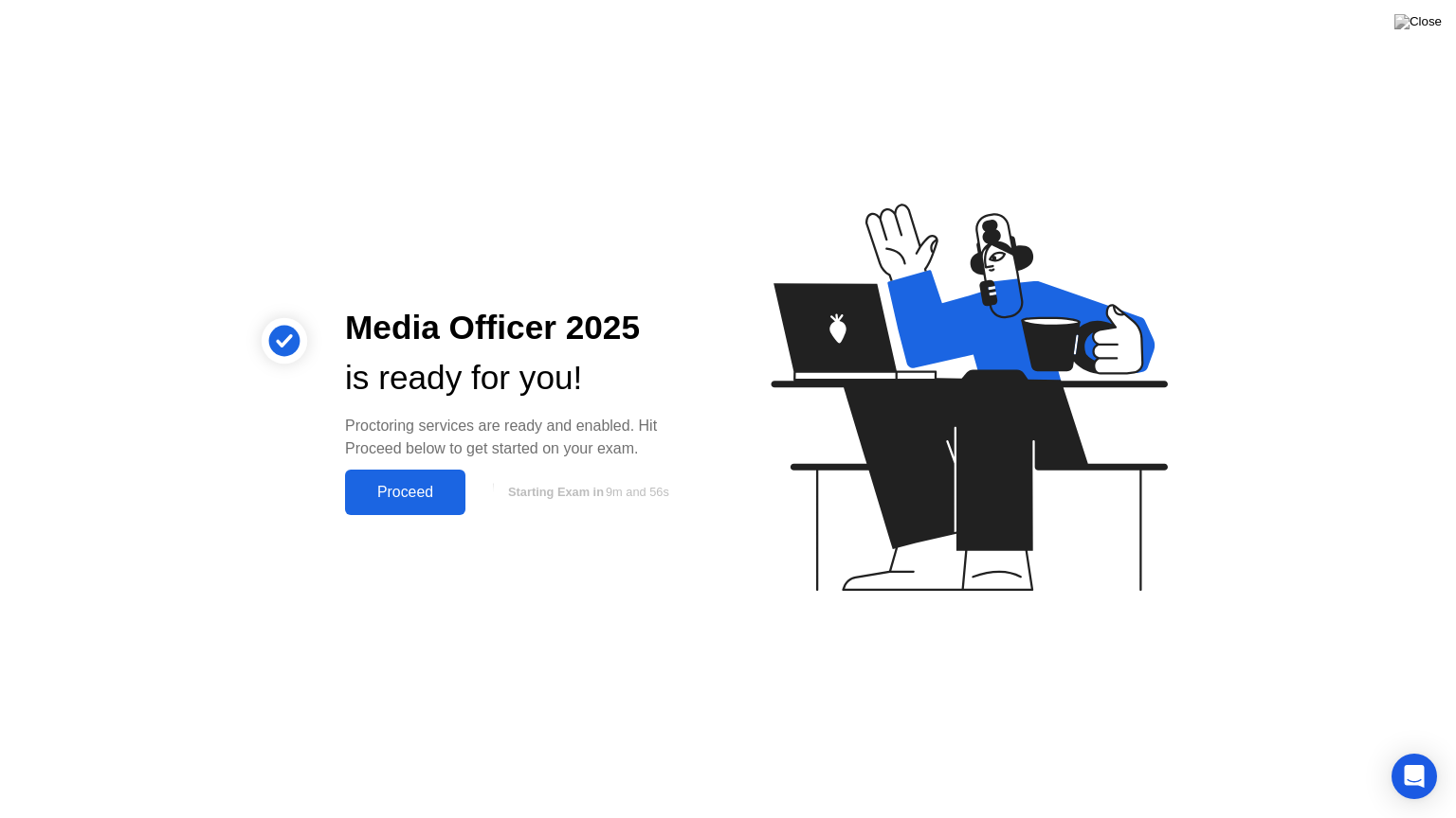
click at [436, 488] on div "Proceed" at bounding box center [405, 492] width 109 height 17
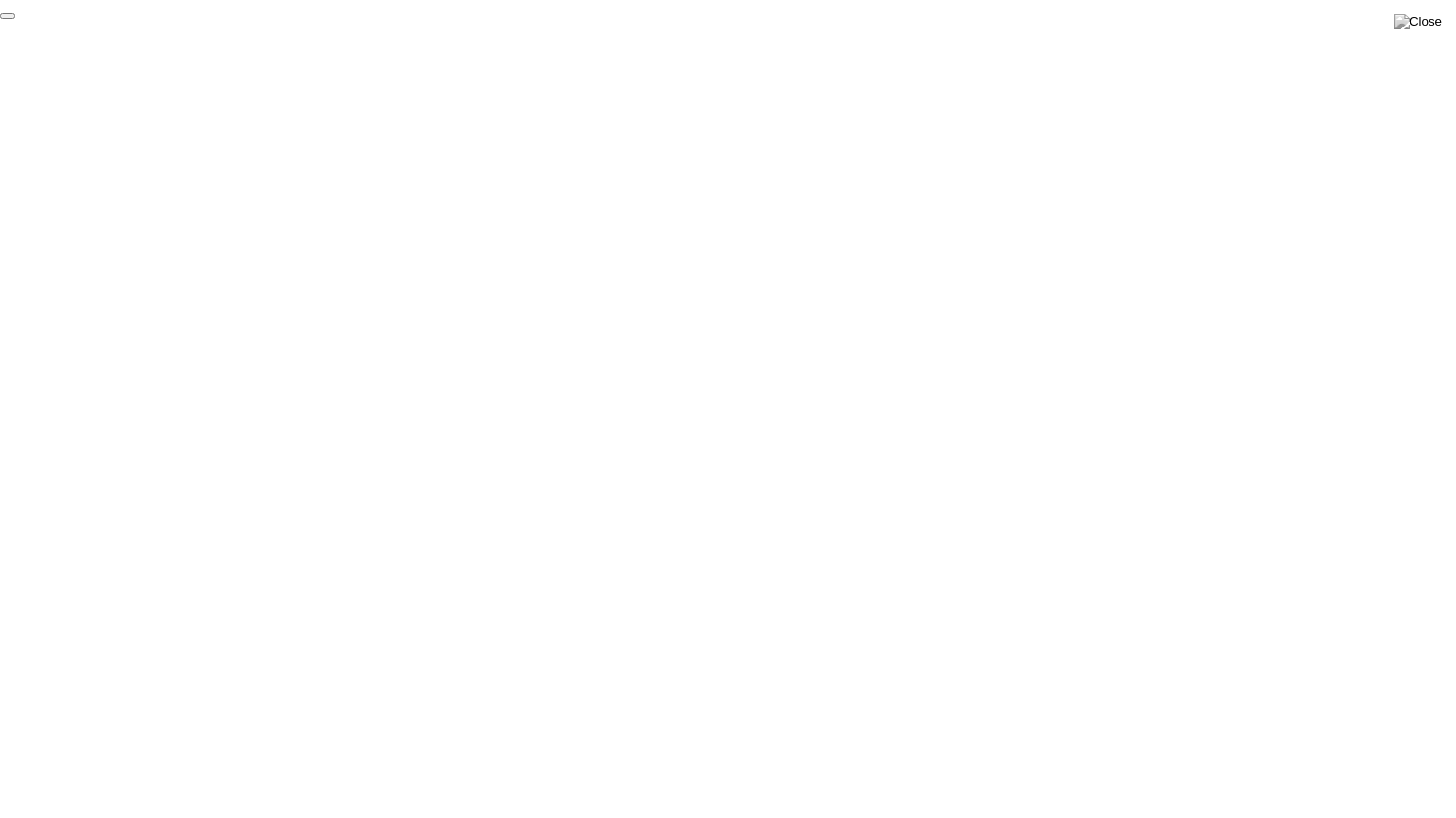
click at [15, 19] on button "End Proctoring Session" at bounding box center [7, 16] width 15 height 6
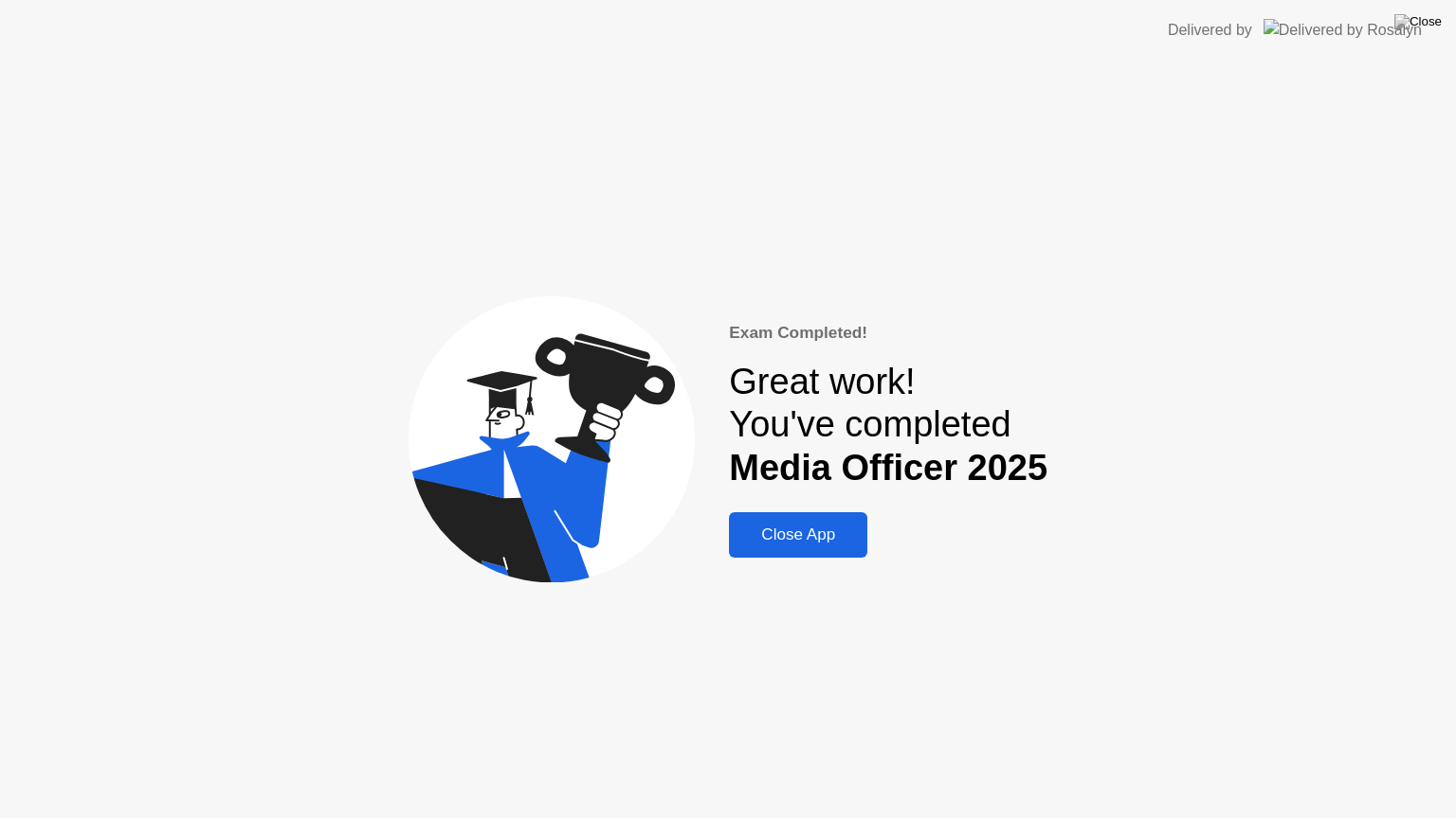
click at [816, 514] on button "Close App" at bounding box center [798, 535] width 138 height 46
